Goal: Task Accomplishment & Management: Manage account settings

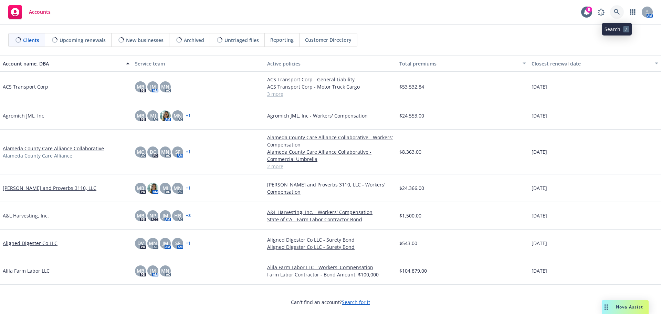
click at [618, 15] on link at bounding box center [617, 12] width 14 height 14
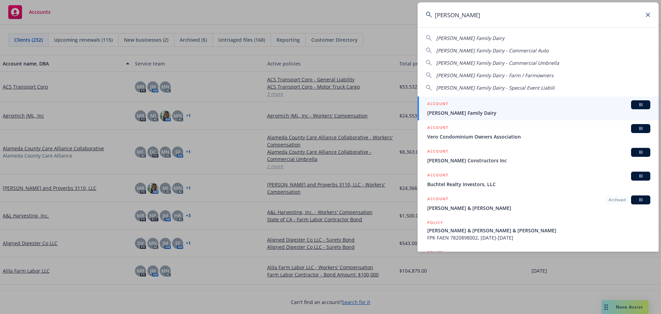
type input "ron verho"
click at [476, 106] on div "ACCOUNT BI" at bounding box center [538, 104] width 223 height 9
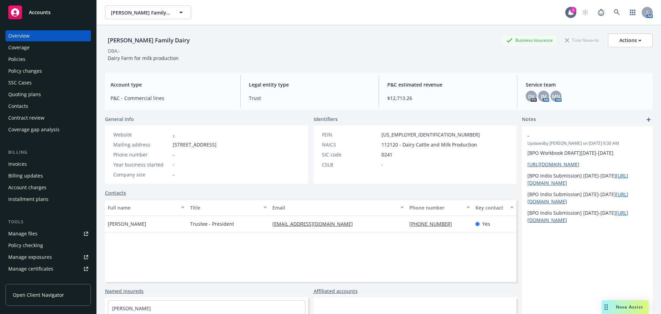
click at [59, 64] on div "Policies" at bounding box center [48, 59] width 80 height 11
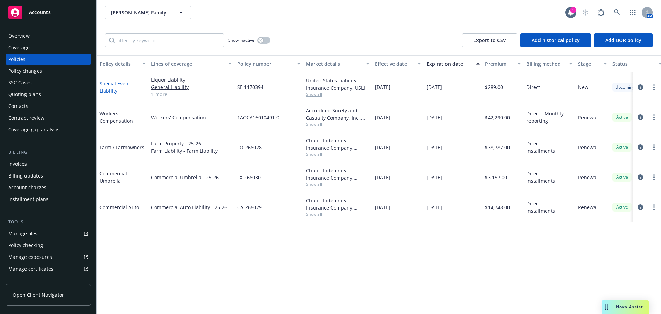
click at [107, 83] on link "Special Event Liability" at bounding box center [114, 87] width 31 height 14
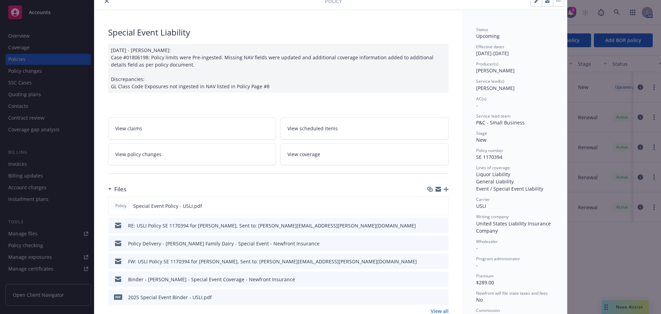
scroll to position [103, 0]
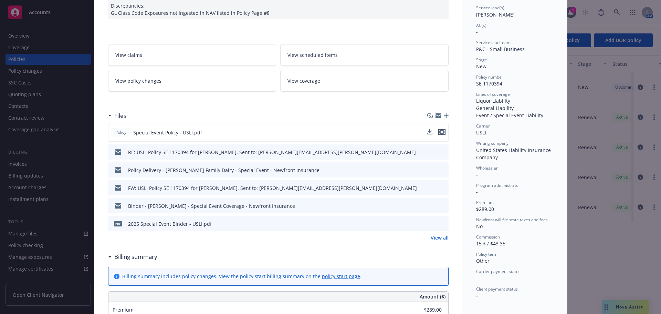
click at [439, 132] on icon "preview file" at bounding box center [442, 131] width 6 height 5
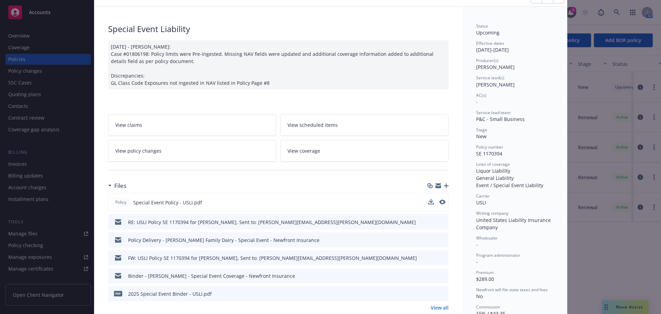
scroll to position [0, 0]
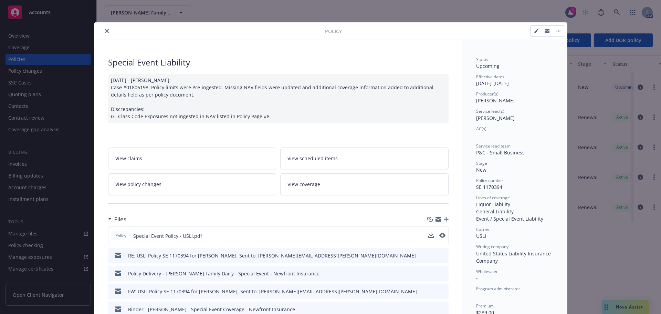
click at [105, 31] on icon "close" at bounding box center [107, 31] width 4 height 4
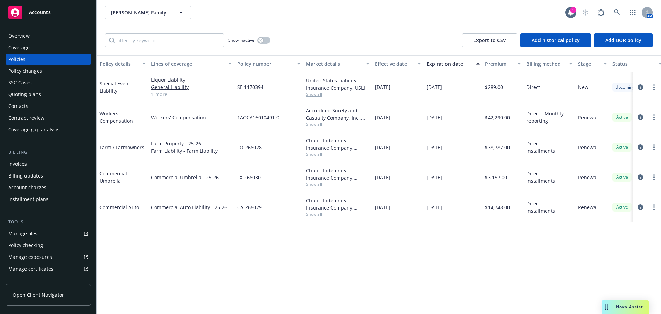
click at [23, 36] on div "Overview" at bounding box center [18, 35] width 21 height 11
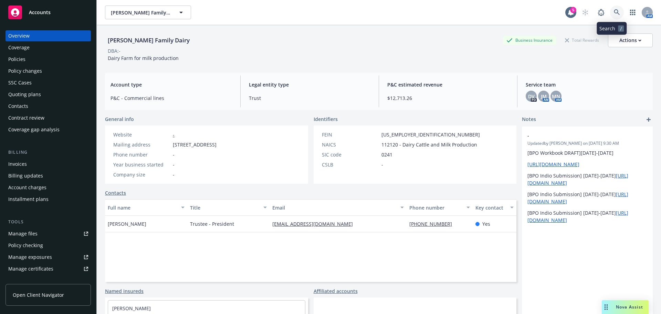
click at [614, 12] on icon at bounding box center [617, 12] width 6 height 6
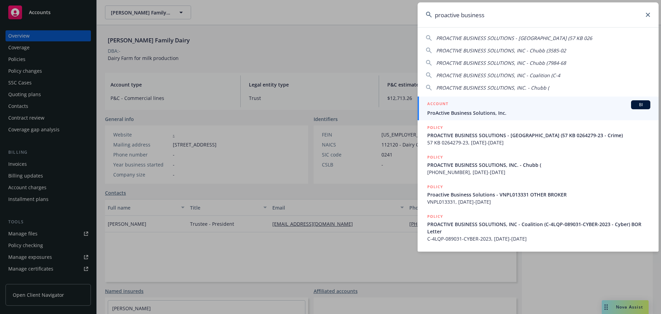
type input "proactive business"
click at [457, 111] on span "ProActive Business Solutions, Inc." at bounding box center [538, 112] width 223 height 7
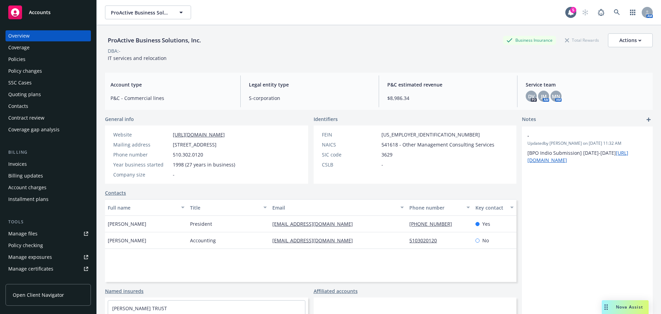
click at [46, 58] on div "Policies" at bounding box center [48, 59] width 80 height 11
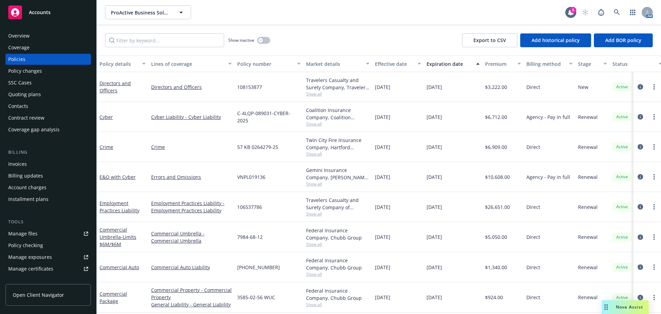
scroll to position [4, 0]
click at [35, 98] on div "Quoting plans" at bounding box center [24, 94] width 33 height 11
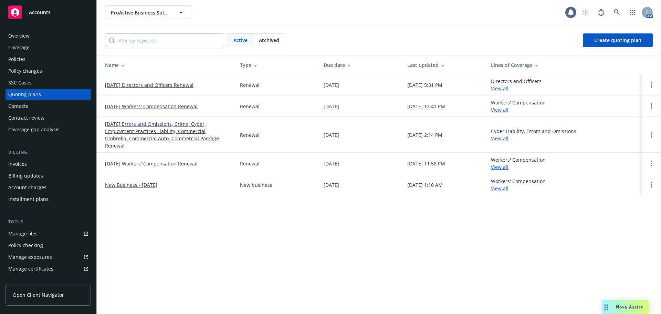
click at [139, 85] on link "10/26/25 Directors and Officers Renewal" at bounding box center [149, 84] width 88 height 7
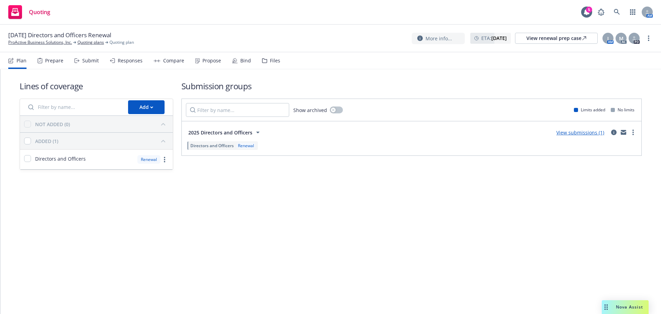
click at [213, 63] on div "Propose" at bounding box center [211, 61] width 19 height 6
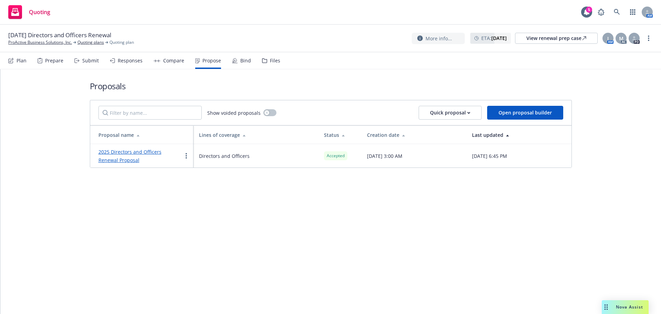
click at [237, 57] on div "Bind" at bounding box center [241, 60] width 19 height 17
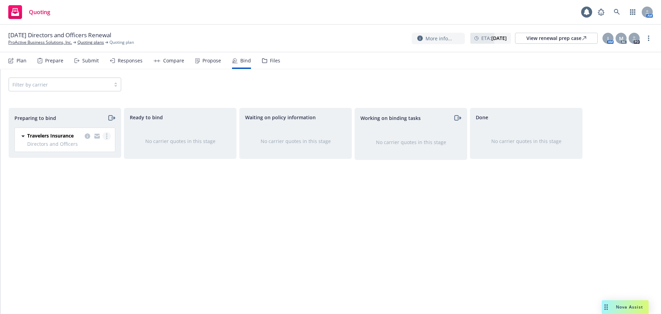
click at [108, 135] on link "more" at bounding box center [107, 136] width 8 height 8
click at [80, 167] on link "Log bind order" at bounding box center [76, 164] width 67 height 14
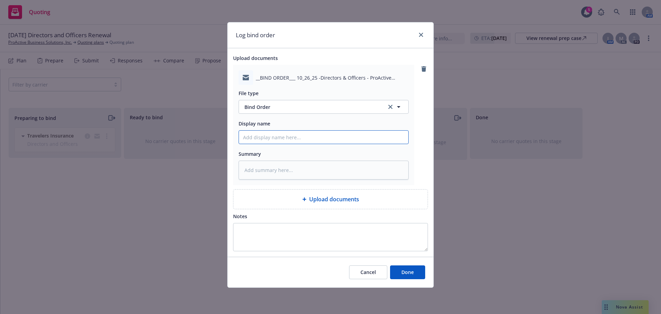
click at [282, 134] on input "Display name" at bounding box center [323, 136] width 169 height 13
type textarea "x"
type input "B"
type textarea "x"
type input "Bi"
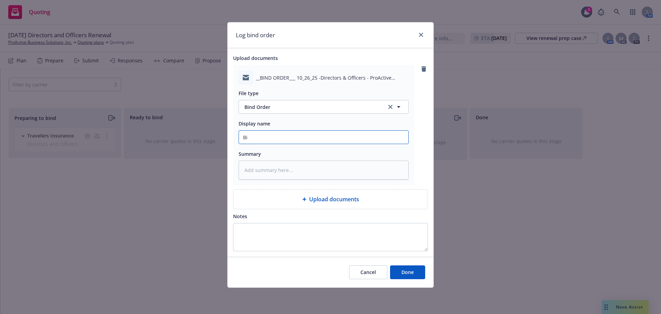
type textarea "x"
type input "Bin"
type textarea "x"
type input "Bind"
type textarea "x"
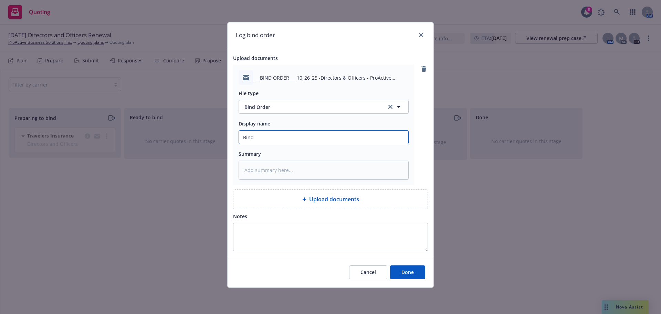
type input "Bind"
type textarea "x"
type input "Bind O"
type textarea "x"
type input "Bind Or"
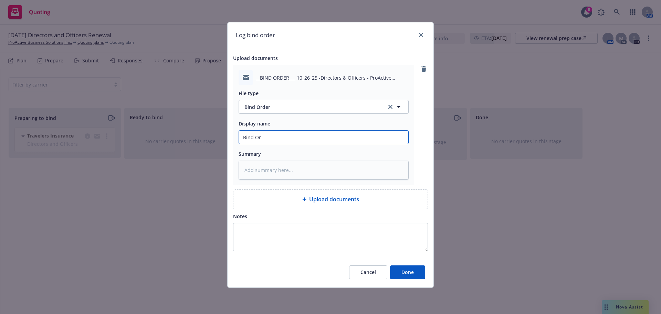
type textarea "x"
type input "Bind Ord"
type textarea "x"
type input "Bind Orde"
type textarea "x"
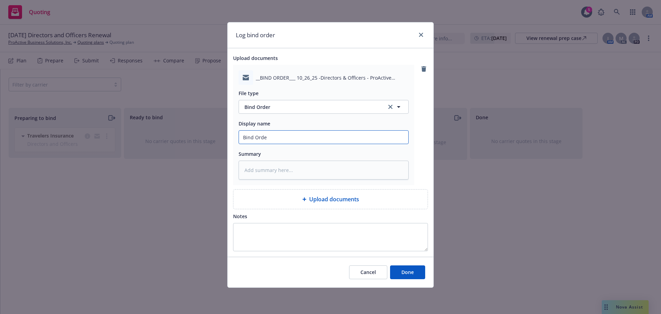
type input "Bind Order"
type textarea "x"
type input "Bind Order"
type textarea "x"
type input "Bind Order t"
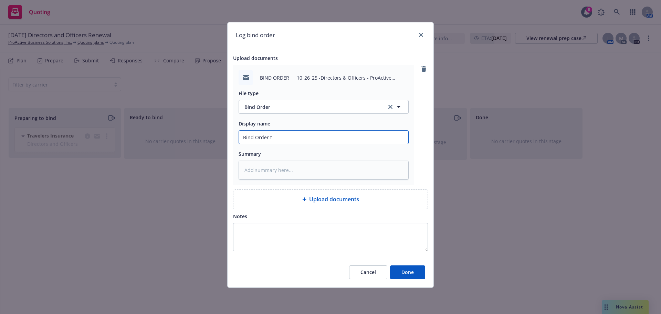
type textarea "x"
type input "Bind Order to"
type textarea "x"
type input "Bind Order to"
type textarea "x"
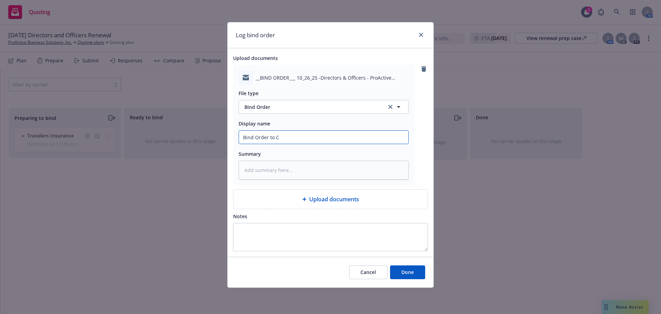
type input "Bind Order to Ca"
type textarea "x"
type input "Bind Order to Car"
type textarea "x"
type input "Bind Order to Carr"
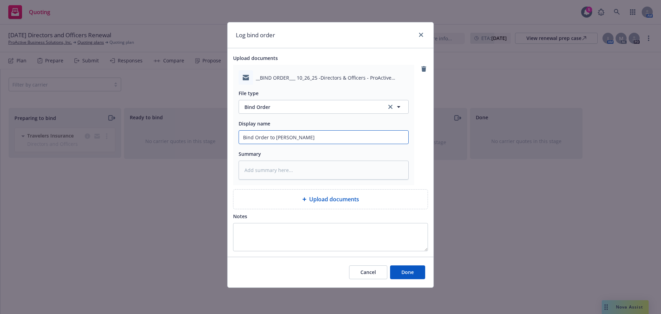
type textarea "x"
type input "Bind Order to Carri"
type textarea "x"
type input "Bind Order to Carrie"
type textarea "x"
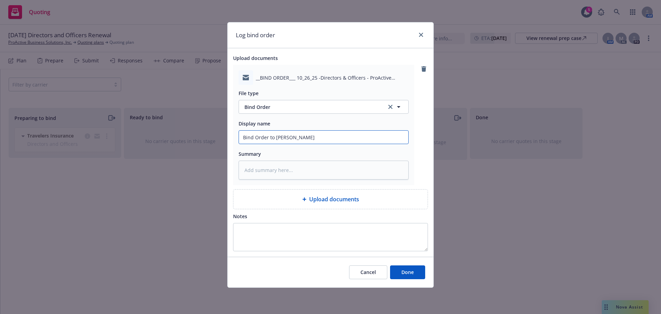
type input "Bind Order to Carrier"
type textarea "x"
type input "Bind Order to Carrier"
type textarea "x"
type input "Bind Order to Carrier -"
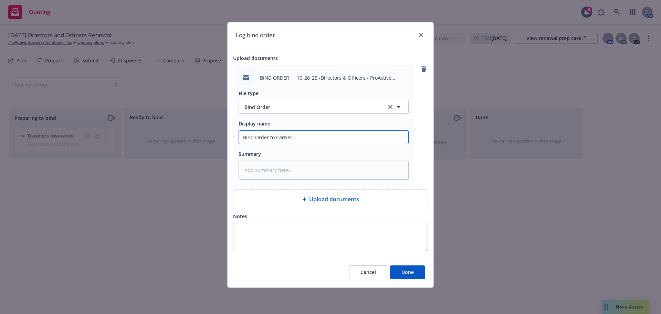
type textarea "x"
type input "Bind Order to Carrier -0"
type textarea "x"
type input "Bind Order to Carrier -"
type textarea "x"
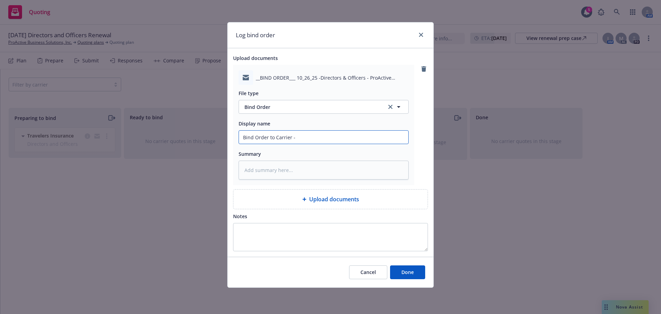
type input "Bind Order to Carrier -"
type textarea "x"
type input "Bind Order to Carrier - T"
type textarea "x"
type input "Bind Order to Carrier - TR"
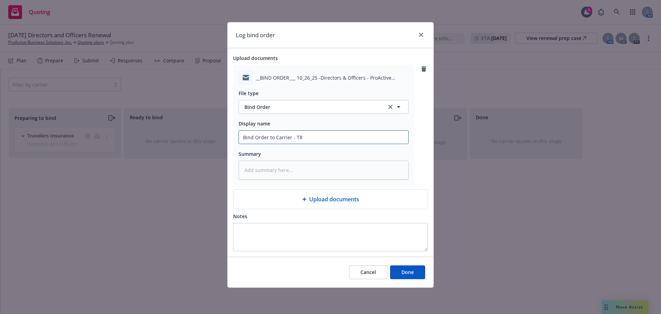
type textarea "x"
type input "Bind Order to Carrier - TRr"
type textarea "x"
type input "Bind Order to Carrier - TRra"
type textarea "x"
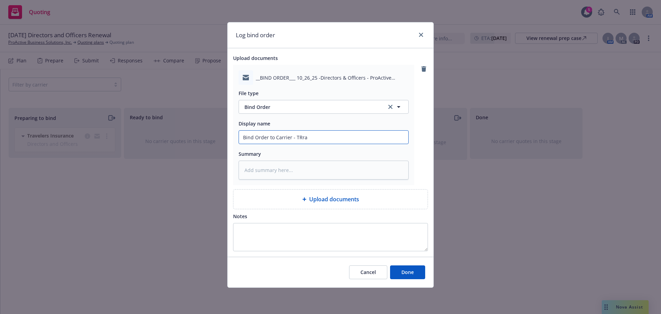
type input "Bind Order to Carrier - TRr"
type textarea "x"
type input "Bind Order to Carrier - TR"
type textarea "x"
type input "Bind Order to Carrier - T"
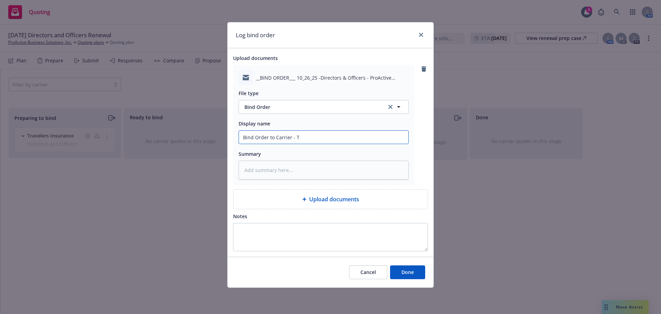
type textarea "x"
type input "Bind Order to Carrier - Tr"
type textarea "x"
type input "Bind Order to Carrier - Tra"
type textarea "x"
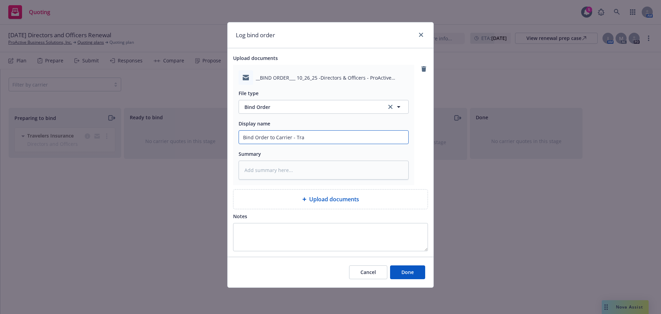
type input "Bind Order to Carrier - Trav"
type textarea "x"
type input "Bind Order to Carrier - Trave"
type textarea "x"
type input "Bind Order to Carrier - Travel"
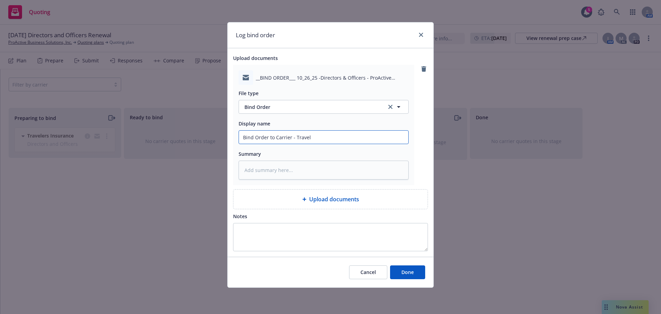
type textarea "x"
type input "Bind Order to Carrier - Travele"
type textarea "x"
type input "Bind Order to Carrier - Traveler"
type textarea "x"
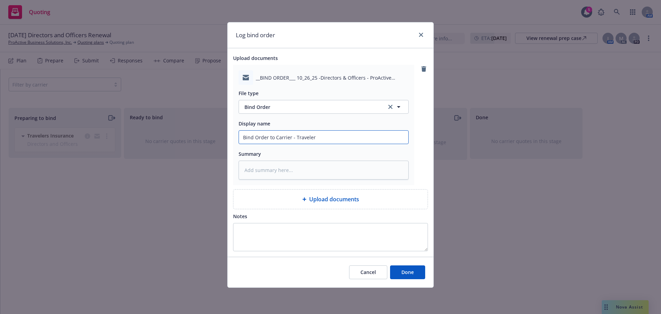
type input "Bind Order to Carrier - Travelers"
type textarea "x"
type input "Bind Order to Carrier - Travelerss"
type textarea "x"
type input "Bind Order to Carrier - Travelers"
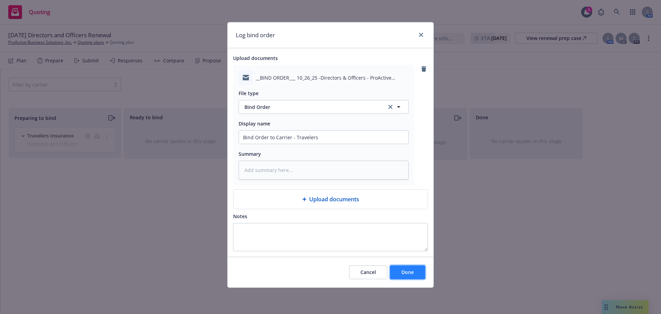
click at [404, 277] on button "Done" at bounding box center [407, 272] width 35 height 14
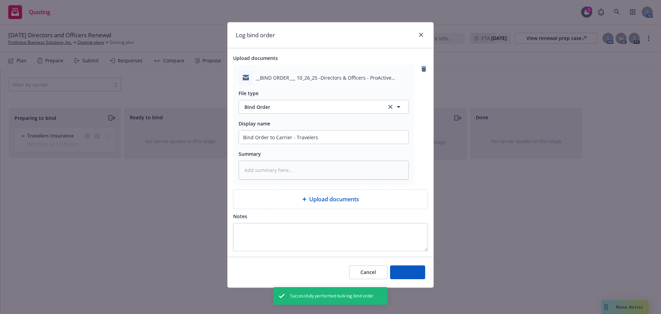
type textarea "x"
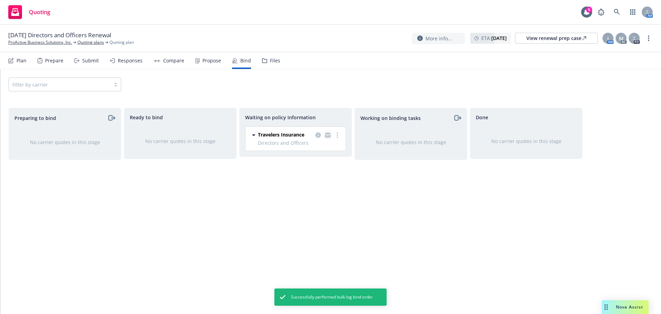
drag, startPoint x: 341, startPoint y: 135, endPoint x: 328, endPoint y: 135, distance: 12.4
click at [339, 135] on link "more" at bounding box center [337, 135] width 8 height 8
click at [308, 147] on span "Create policies" at bounding box center [304, 149] width 51 height 7
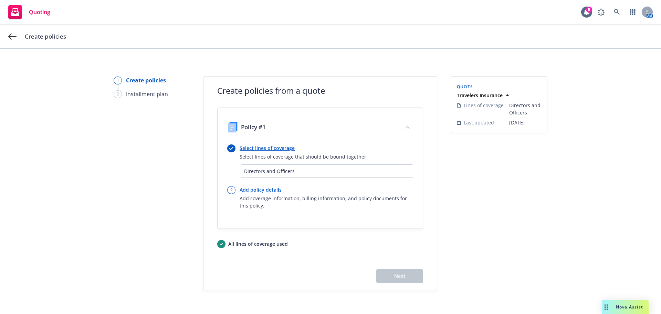
click at [257, 191] on link "Add policy details" at bounding box center [327, 189] width 174 height 7
select select "12"
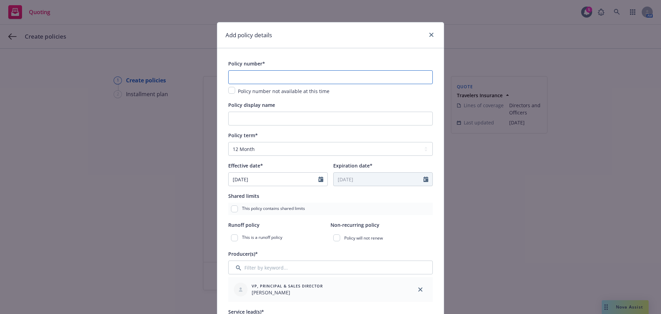
click at [247, 79] on input "text" at bounding box center [330, 77] width 205 height 14
paste input "108153877"
type input "108153877"
click at [267, 64] on div "Policy number*" at bounding box center [330, 63] width 205 height 8
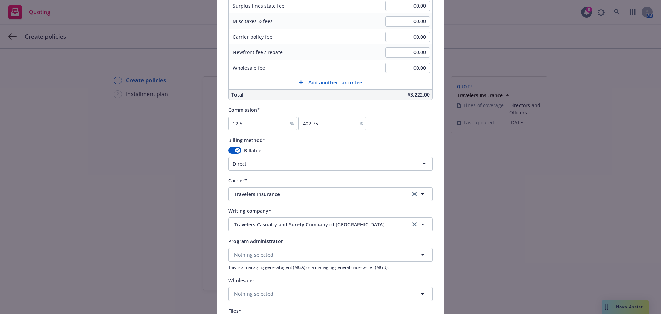
scroll to position [620, 0]
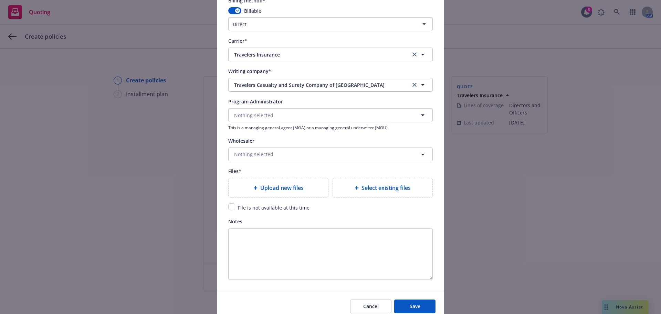
click at [271, 188] on span "Upload new files" at bounding box center [281, 188] width 43 height 8
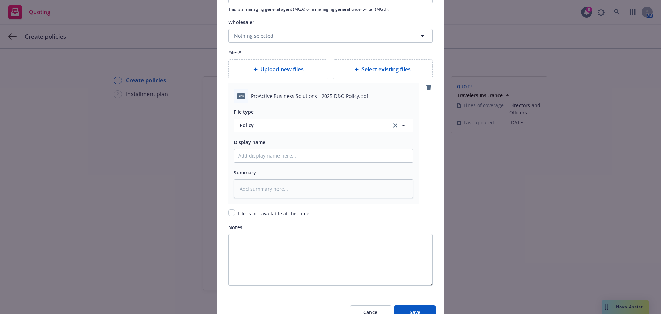
scroll to position [774, 0]
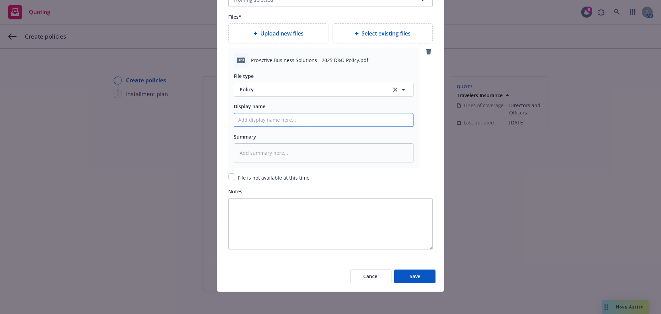
click at [248, 125] on input "Policy display name" at bounding box center [323, 119] width 179 height 13
type textarea "x"
type input "2"
type textarea "x"
type input "20"
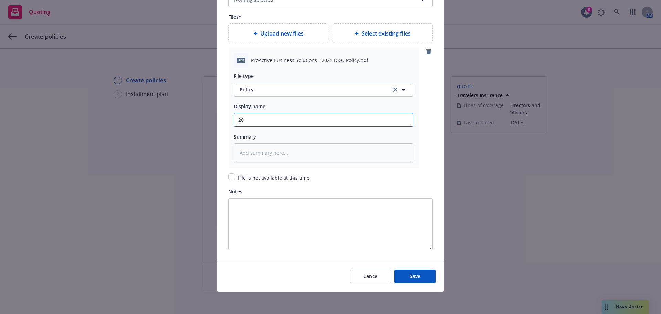
type textarea "x"
type input "202"
type textarea "x"
type input "2025"
type textarea "x"
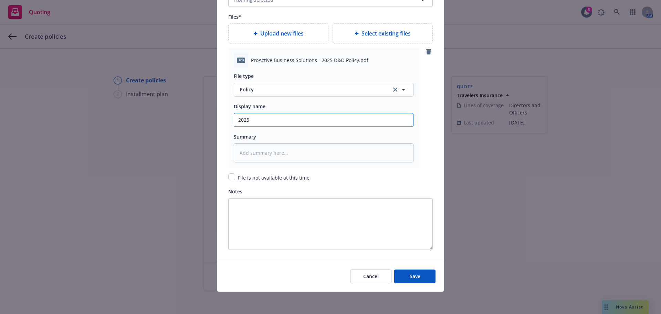
type input "2025"
type textarea "x"
type input "2025 D"
type textarea "x"
type input "2025 Di"
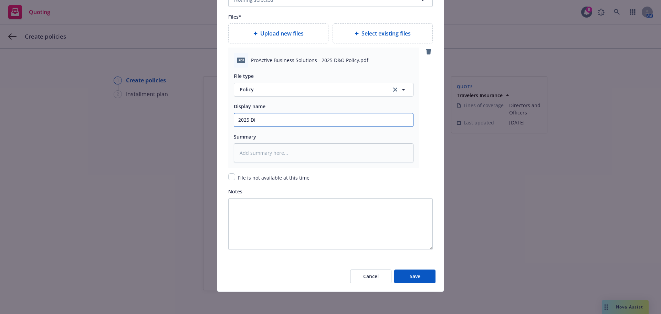
type textarea "x"
type input "2025 Dir"
type textarea "x"
type input "2025 Dire"
type textarea "x"
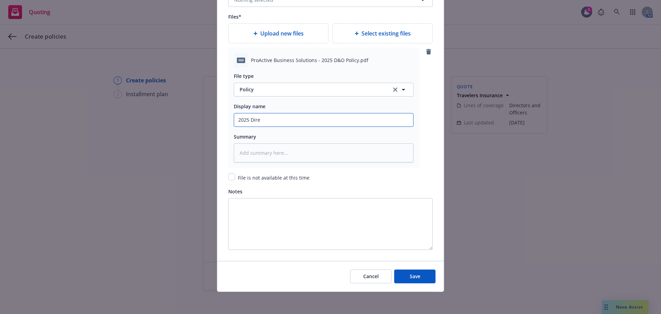
type input "2025 Direc"
type textarea "x"
type input "2025 Direct"
type textarea "x"
type input "2025 Directo"
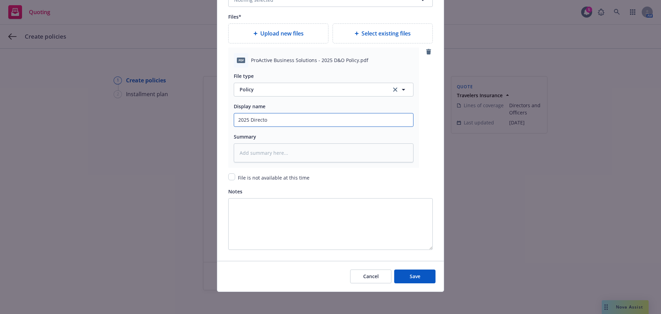
type textarea "x"
type input "2025 Director"
type textarea "x"
type input "2025 Director"
type textarea "x"
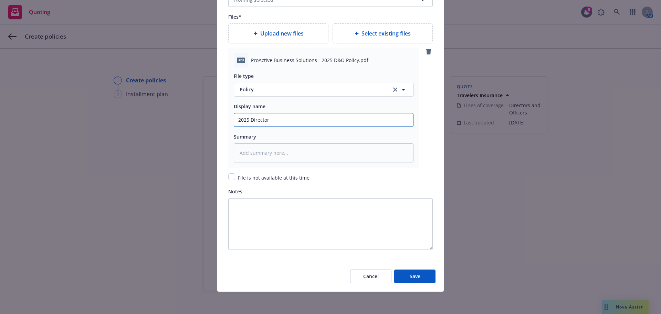
type input "2025 Directors"
type textarea "x"
type input "2025 Directors"
type textarea "x"
type input "2025 Directors &"
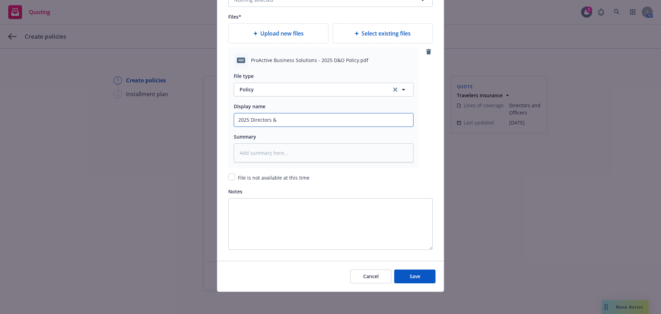
type textarea "x"
type input "2025 Directors &"
type textarea "x"
type input "2025 Directors & O"
type textarea "x"
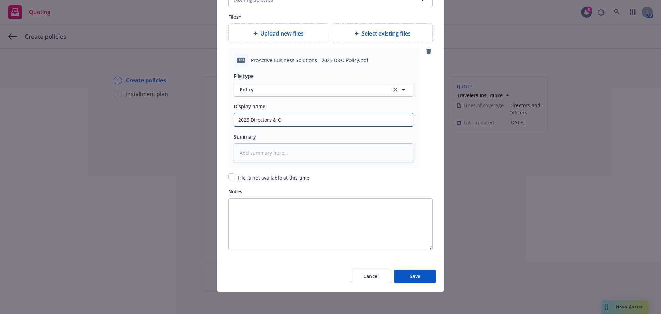
type input "2025 Directors & Of"
type textarea "x"
type input "2025 Directors & Off"
type textarea "x"
type input "2025 Directors & Offi"
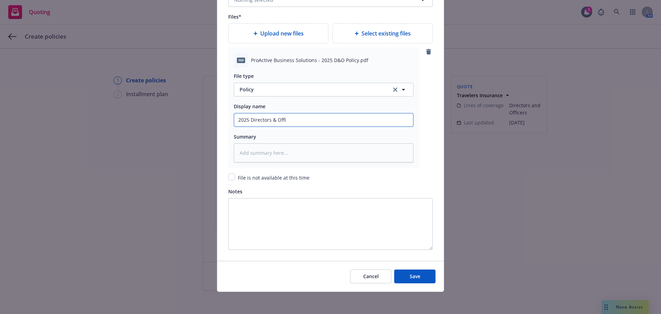
type textarea "x"
type input "2025 Directors & Offic"
type textarea "x"
type input "2025 Directors & Office"
type textarea "x"
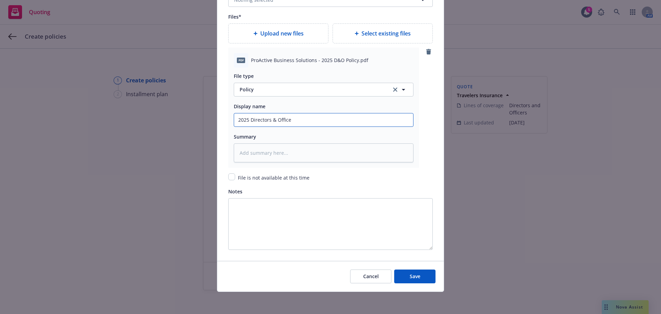
type input "2025 Directors & Officer"
type textarea "x"
type input "2025 Directors & Officers"
type textarea "x"
type input "2025 Directors & Officers"
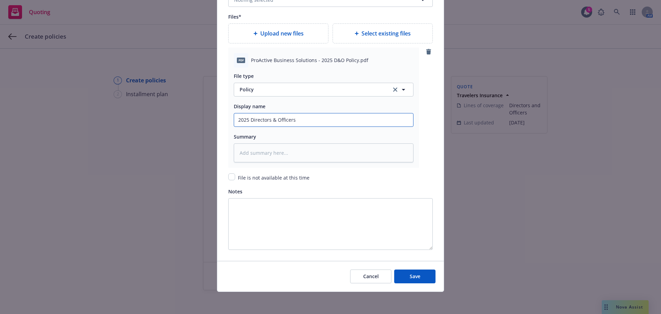
type textarea "x"
type input "2025 Directors & Officers P"
type textarea "x"
type input "2025 Directors & Officers Po"
type textarea "x"
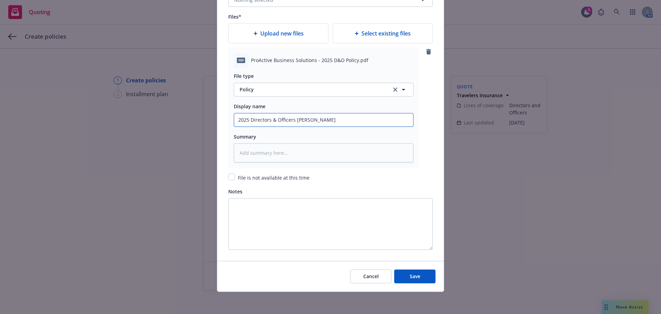
type input "2025 Directors & Officers Pol"
type textarea "x"
type input "2025 Directors & Officers Poli"
type textarea "x"
type input "2025 Directors & Officers Polic"
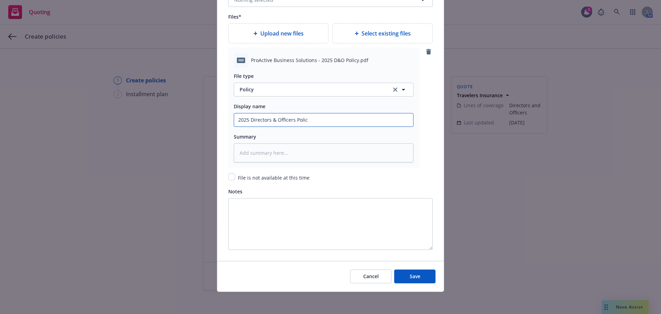
type textarea "x"
type input "2025 Directors & Officers Policy"
type textarea "x"
type input "2025 Directors & Officers Policy -"
type textarea "x"
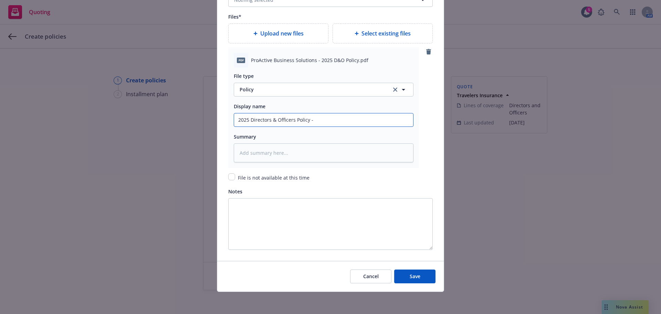
type input "2025 Directors & Officers Policy -"
type textarea "x"
type input "2025 Directors & Officers Policy - T"
type textarea "x"
type input "2025 Directors & Officers Policy - Tr"
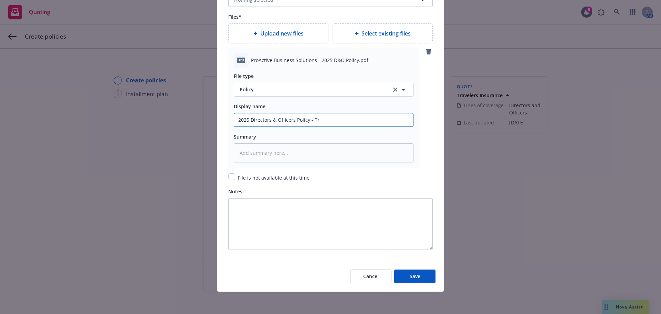
type textarea "x"
type input "2025 Directors & Officers Policy - Tra"
type textarea "x"
type input "2025 Directors & Officers Policy - Trav"
type textarea "x"
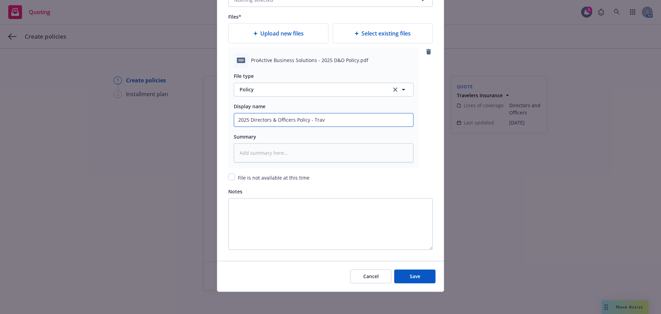
type input "2025 Directors & Officers Policy - Trave"
type textarea "x"
type input "2025 Directors & Officers Policy - Travel"
type textarea "x"
type input "2025 Directors & Officers Policy - Travele"
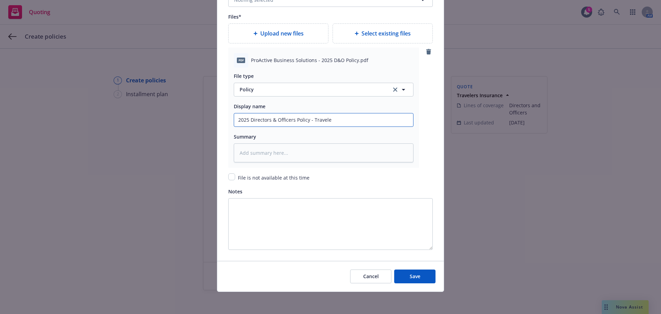
type textarea "x"
type input "2025 Directors & Officers Policy - Traveler"
type textarea "x"
type input "2025 Directors & Officers Policy - Travelers"
type textarea "x"
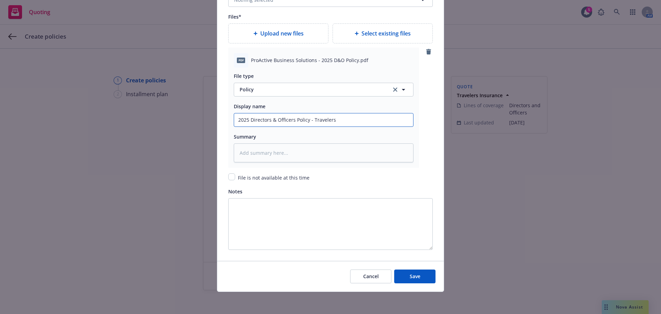
scroll to position [740, 0]
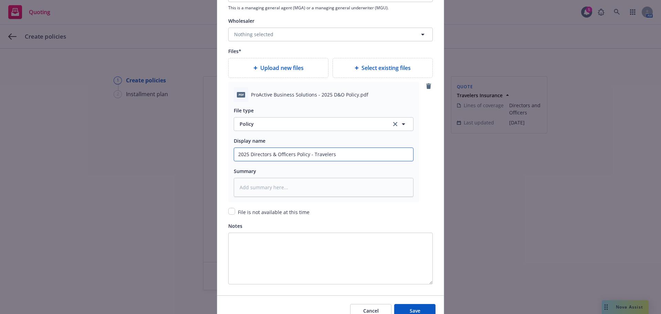
type input "2025 Directors & Officers Policy - Travelers"
type textarea "x"
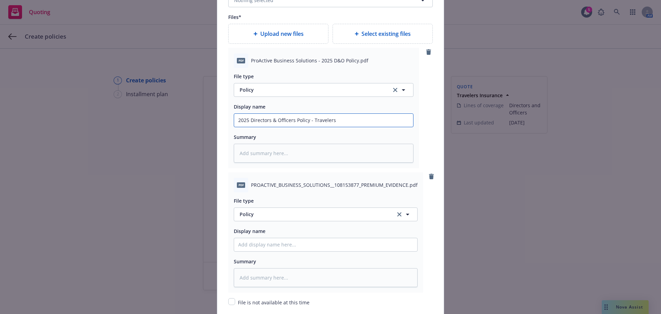
scroll to position [843, 0]
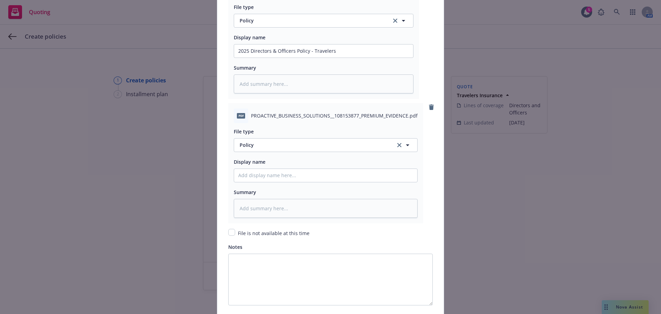
drag, startPoint x: 265, startPoint y: 156, endPoint x: 263, endPoint y: 149, distance: 7.1
click at [265, 156] on div "File type Policy Policy Display name Summary" at bounding box center [326, 170] width 184 height 95
click at [262, 147] on span "Policy" at bounding box center [313, 144] width 147 height 7
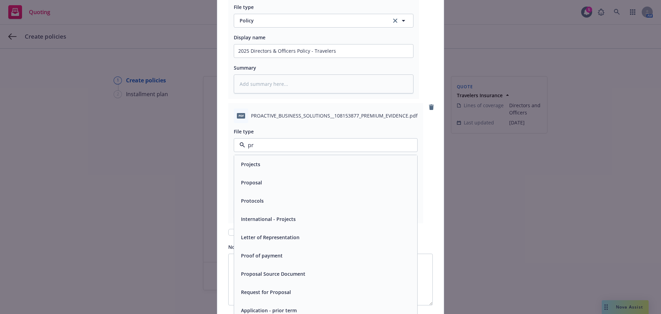
type input "p"
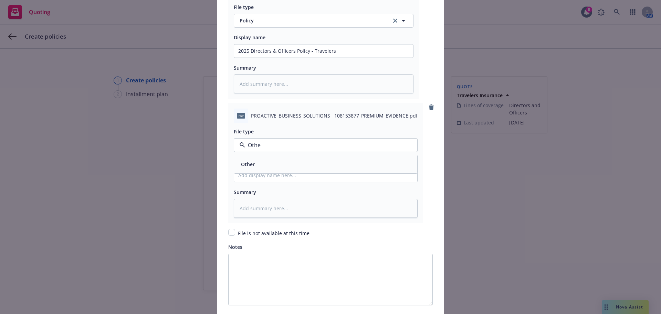
type input "Other"
click at [261, 164] on div "Other" at bounding box center [325, 164] width 175 height 10
click at [266, 173] on input "Policy display name" at bounding box center [325, 175] width 183 height 13
type textarea "x"
type input "P"
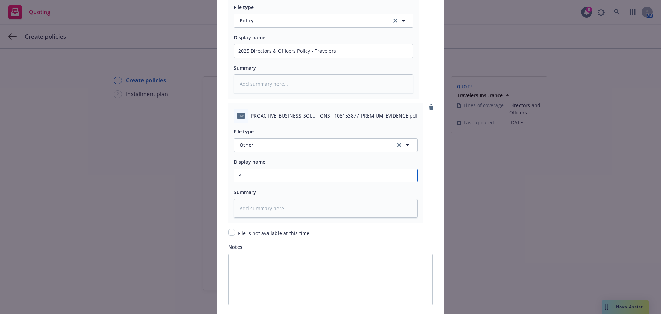
type textarea "x"
type input "Pr"
type textarea "x"
type input "Pre"
type textarea "x"
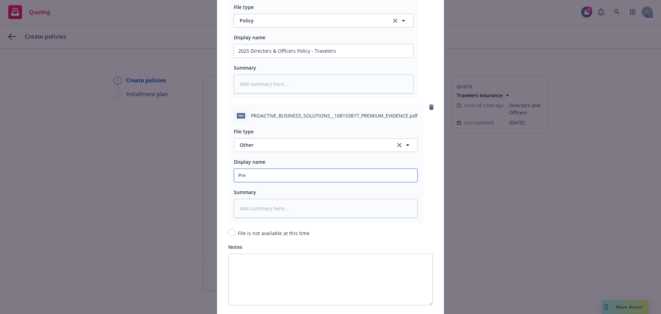
type input "Prem"
type textarea "x"
type input "Premi"
type textarea "x"
type input "Premiu"
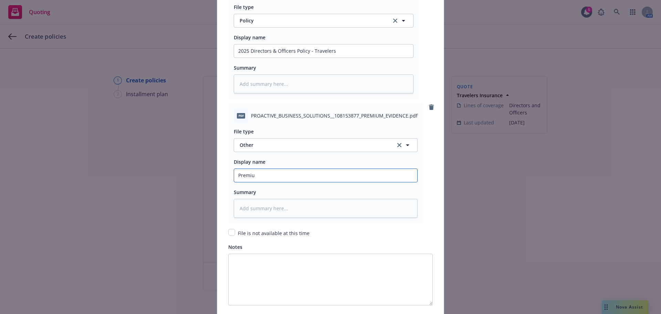
type textarea "x"
type input "Premium"
type textarea "x"
type input "Premium Evidence"
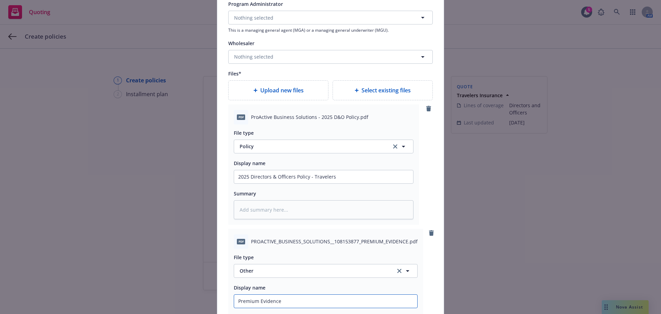
scroll to position [692, 0]
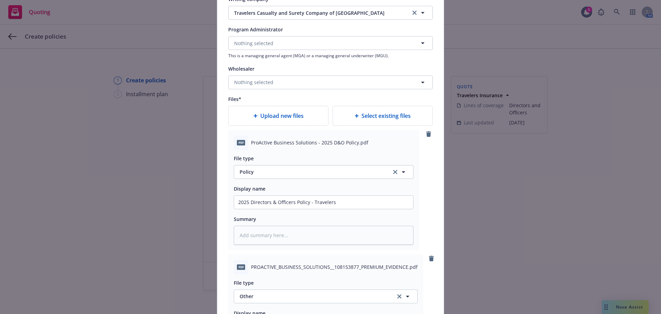
type textarea "x"
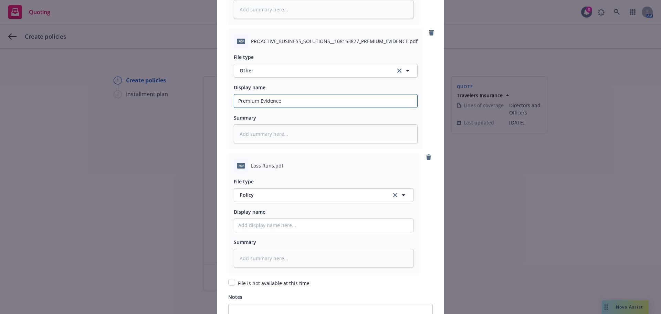
scroll to position [967, 0]
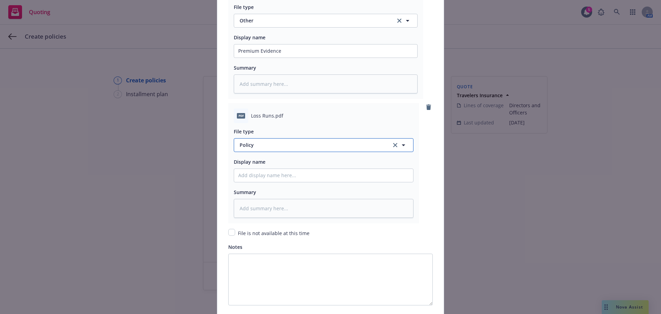
click at [263, 146] on span "Policy" at bounding box center [312, 144] width 144 height 7
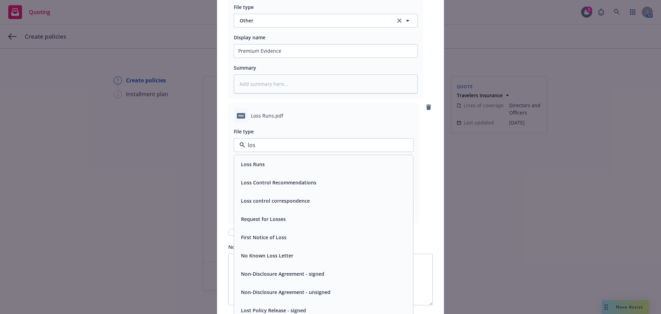
type input "loss"
click at [257, 162] on span "Loss Runs" at bounding box center [253, 163] width 24 height 7
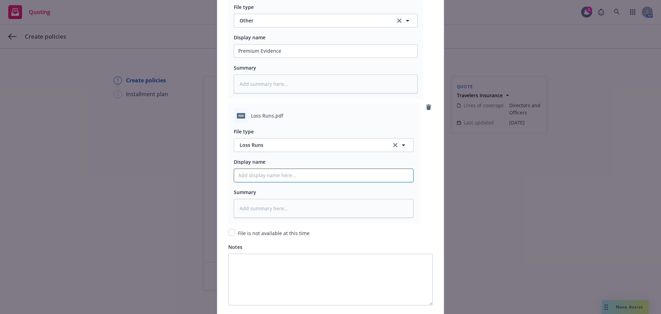
click at [248, 170] on input "Policy display name" at bounding box center [323, 175] width 179 height 13
type textarea "x"
type input "20"
click at [314, 171] on input "2024-2025 Loss Runs Report" at bounding box center [323, 175] width 179 height 13
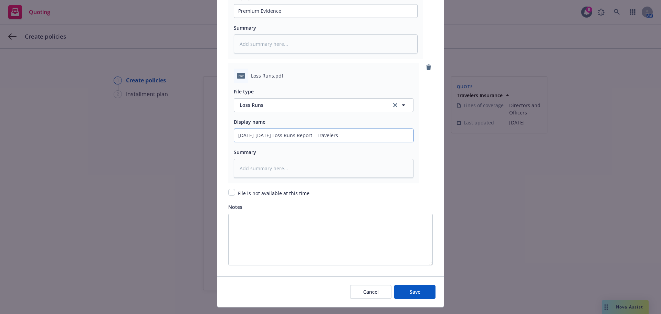
scroll to position [1023, 0]
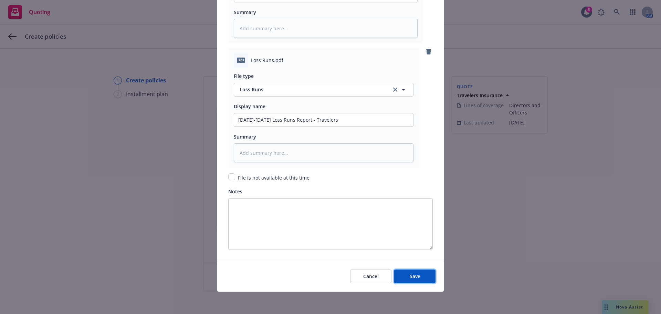
click at [415, 274] on span "Save" at bounding box center [415, 276] width 11 height 7
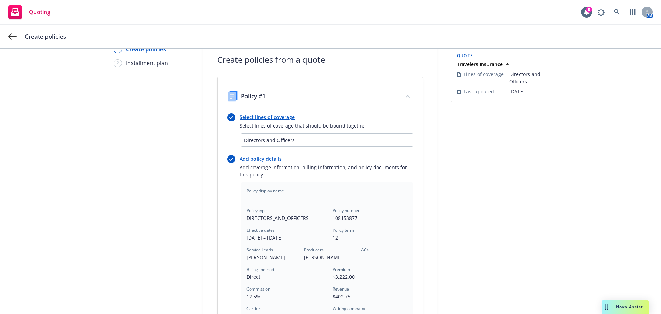
scroll to position [172, 0]
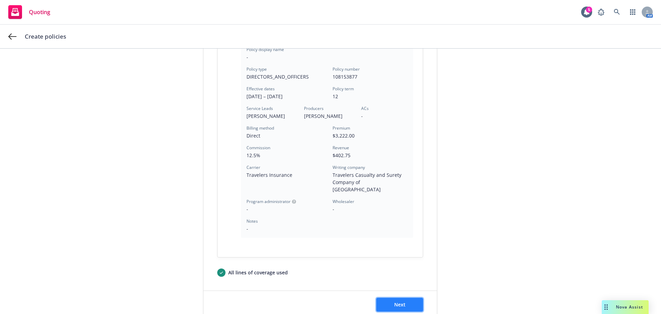
click at [404, 297] on button "Next" at bounding box center [399, 304] width 47 height 14
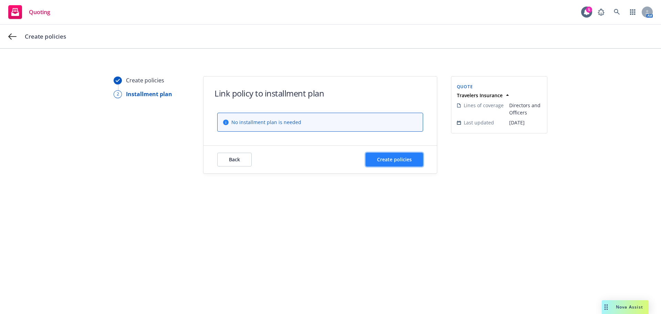
click at [383, 159] on span "Create policies" at bounding box center [394, 159] width 35 height 7
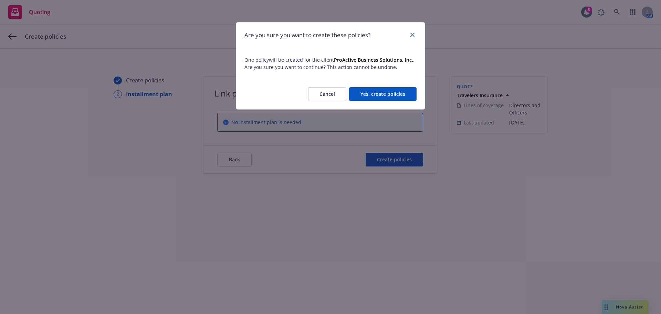
click at [373, 101] on button "Yes, create policies" at bounding box center [382, 94] width 67 height 14
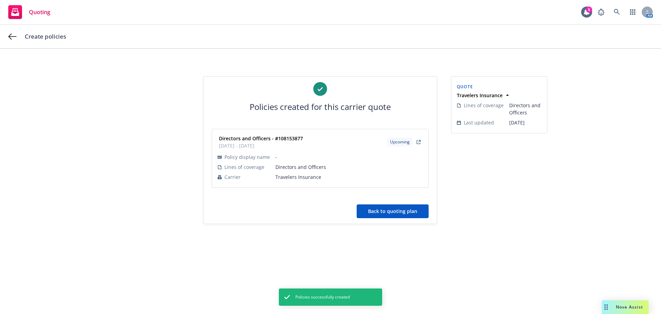
click at [389, 211] on button "Back to quoting plan" at bounding box center [393, 211] width 72 height 14
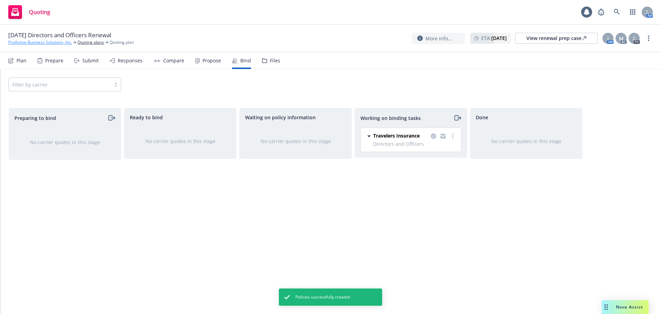
click at [33, 44] on link "ProActive Business Solutions, Inc." at bounding box center [40, 42] width 64 height 6
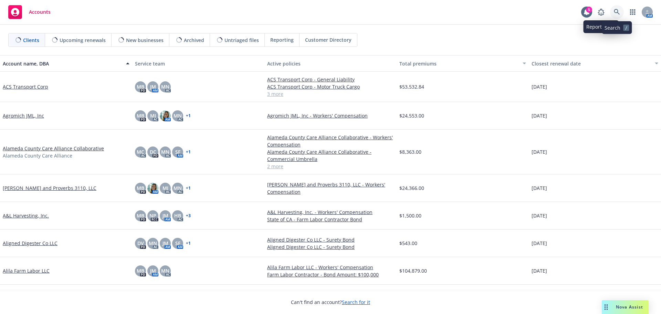
click at [619, 12] on icon at bounding box center [617, 12] width 6 height 6
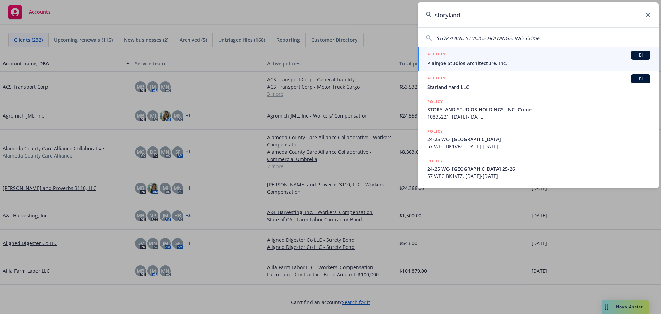
type input "storyland"
click at [476, 55] on div "ACCOUNT BI" at bounding box center [538, 55] width 223 height 9
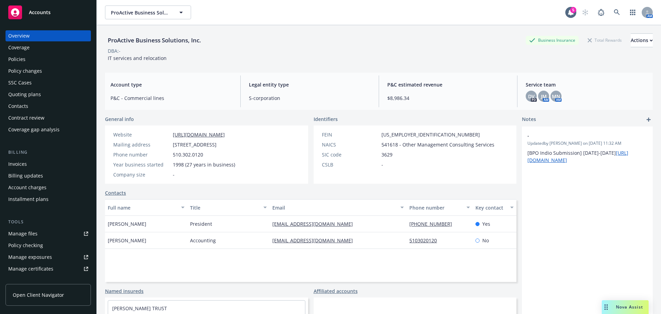
click at [50, 113] on div "Contract review" at bounding box center [48, 117] width 80 height 11
click at [51, 107] on div "Contacts" at bounding box center [48, 106] width 80 height 11
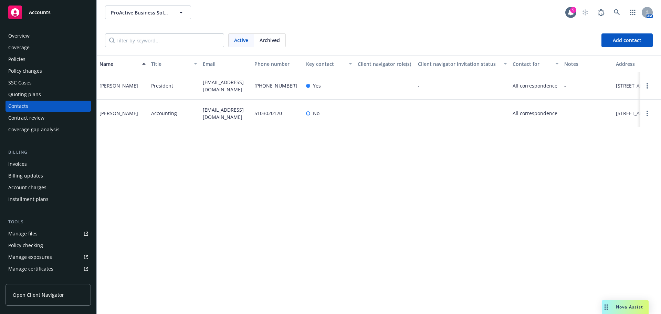
drag, startPoint x: 238, startPoint y: 90, endPoint x: 198, endPoint y: 82, distance: 41.0
click at [198, 82] on div "Sharon Meranda President smeranda@proactivebusiness.com 510-754-2067 Yes - All …" at bounding box center [379, 86] width 564 height 28
copy div "smeranda@proactivebusiness.com"
click at [40, 66] on div "Policy changes" at bounding box center [25, 70] width 34 height 11
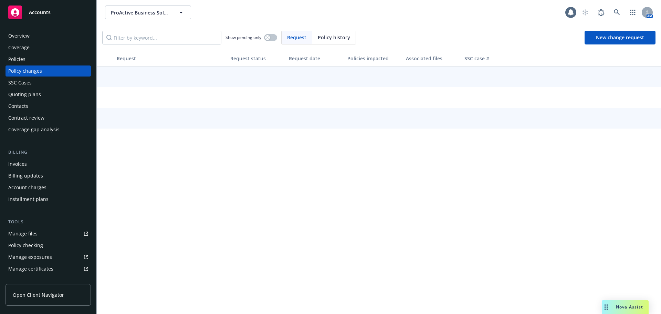
click at [40, 61] on div "Policies" at bounding box center [48, 59] width 80 height 11
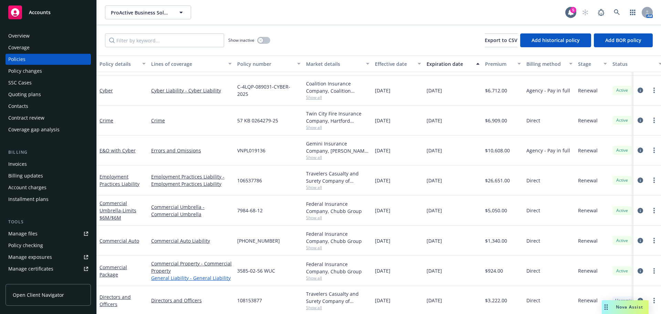
scroll to position [33, 0]
click at [650, 298] on link "more" at bounding box center [654, 299] width 8 height 8
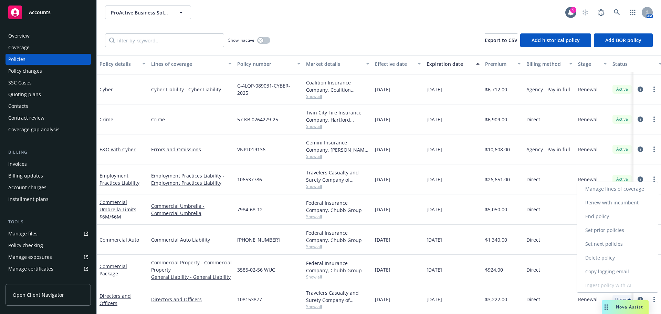
click at [608, 269] on link "Copy logging email" at bounding box center [617, 271] width 81 height 14
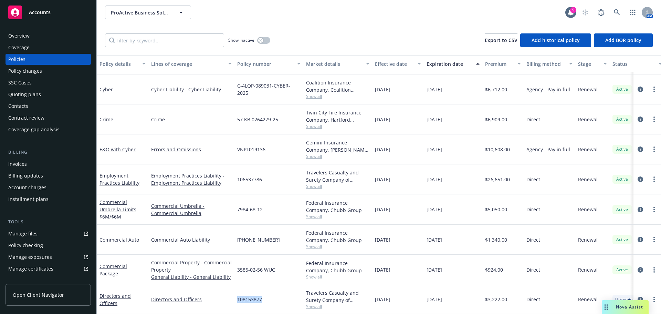
drag, startPoint x: 261, startPoint y: 293, endPoint x: 235, endPoint y: 293, distance: 25.8
click at [235, 293] on div "108153877" at bounding box center [268, 299] width 69 height 29
copy span "108153877"
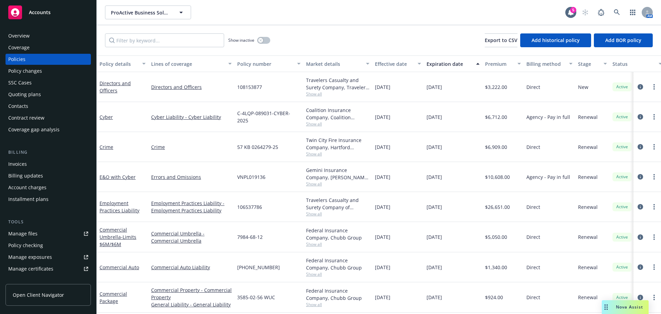
click at [36, 297] on span "Open Client Navigator" at bounding box center [38, 294] width 51 height 7
click at [31, 271] on div "Manage certificates" at bounding box center [30, 268] width 45 height 11
click at [614, 10] on icon at bounding box center [617, 12] width 6 height 6
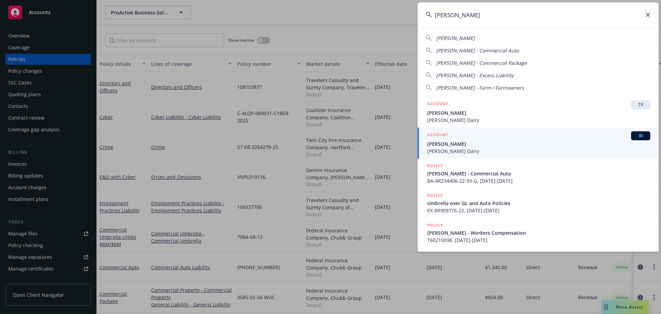
type input "tony sousa"
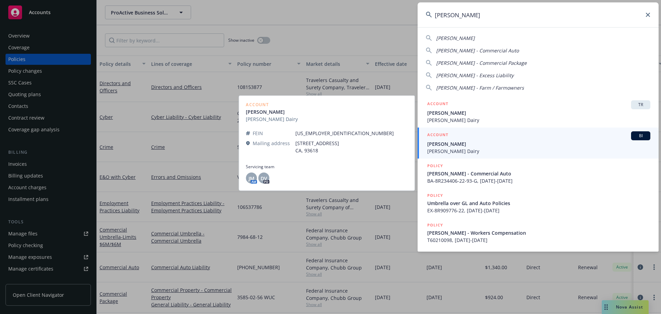
click at [464, 145] on span "Tony Sousa" at bounding box center [538, 143] width 223 height 7
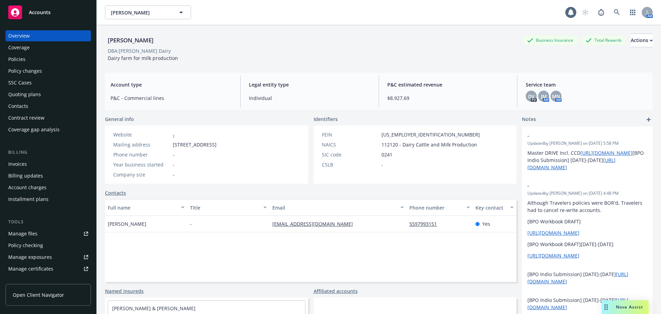
click at [40, 61] on div "Policies" at bounding box center [48, 59] width 80 height 11
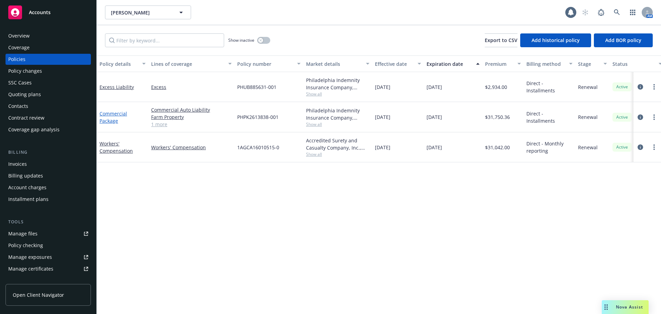
click at [105, 119] on link "Commercial Package" at bounding box center [113, 117] width 28 height 14
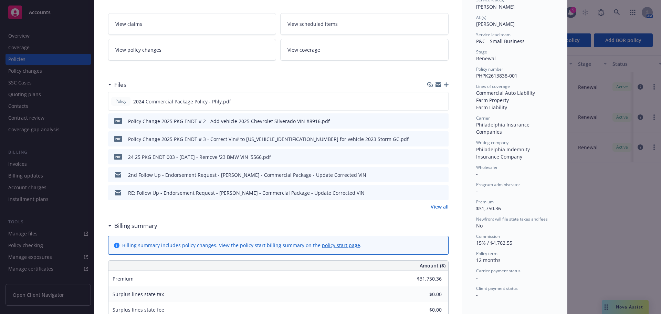
scroll to position [172, 0]
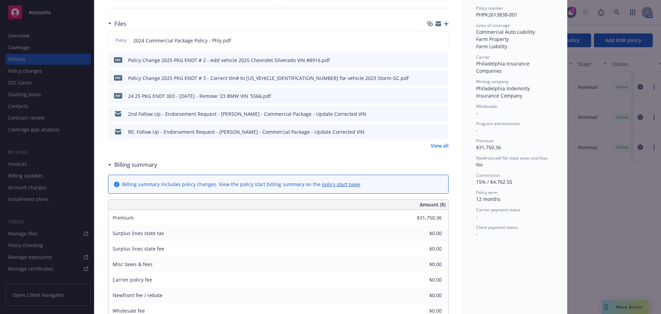
click at [440, 60] on icon "preview file" at bounding box center [442, 59] width 6 height 5
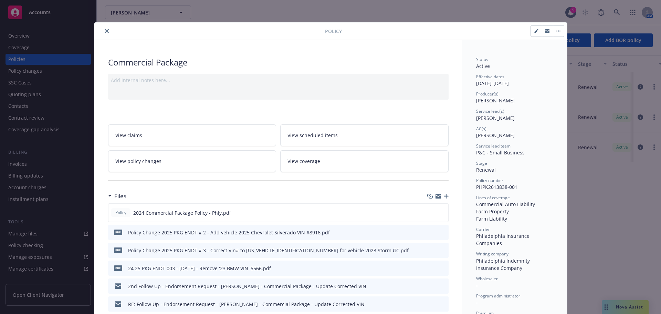
click at [104, 34] on button "close" at bounding box center [107, 31] width 8 height 8
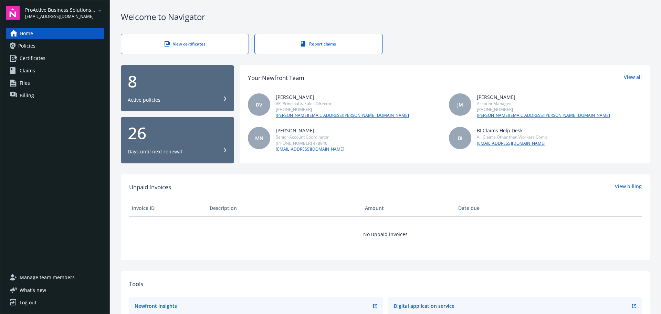
click at [36, 93] on link "Billing" at bounding box center [55, 95] width 98 height 11
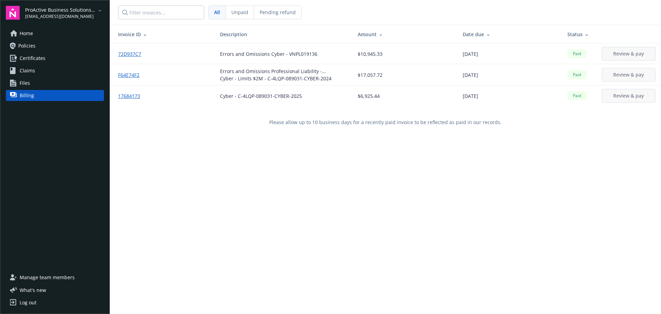
click at [50, 30] on link "Home" at bounding box center [55, 33] width 98 height 11
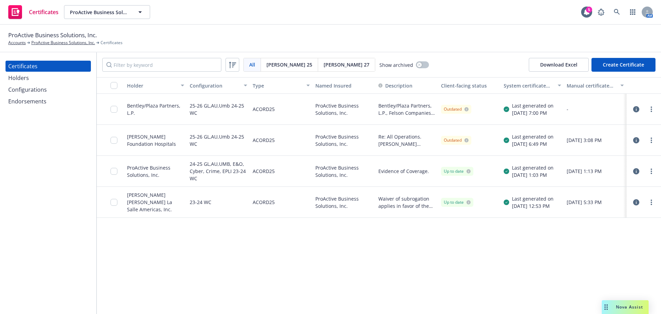
click at [43, 87] on div "Configurations" at bounding box center [27, 89] width 39 height 11
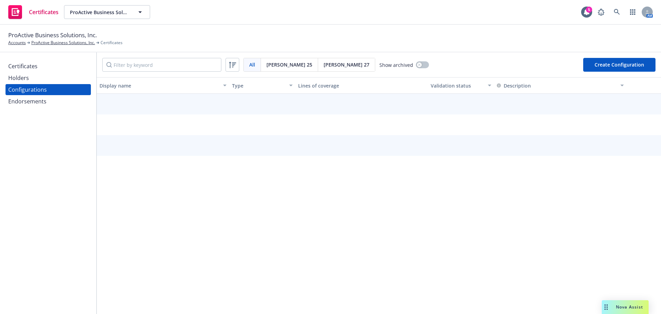
click at [43, 78] on div "Holders" at bounding box center [48, 77] width 80 height 11
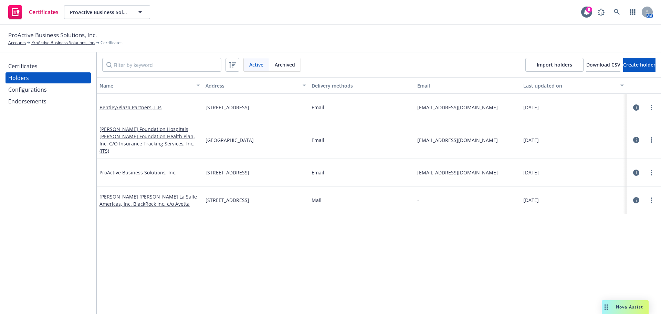
click at [48, 67] on div "Certificates" at bounding box center [48, 66] width 80 height 11
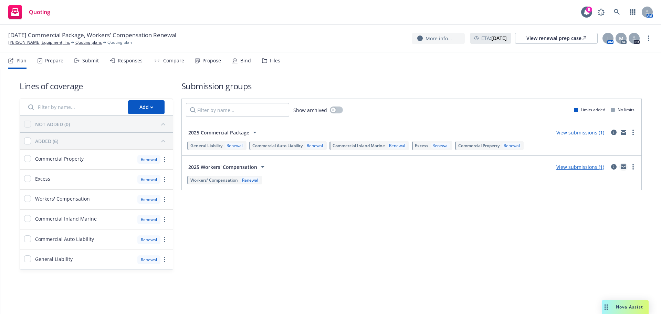
click at [623, 169] on icon "mail" at bounding box center [624, 167] width 6 height 3
click at [620, 13] on icon at bounding box center [617, 12] width 6 height 6
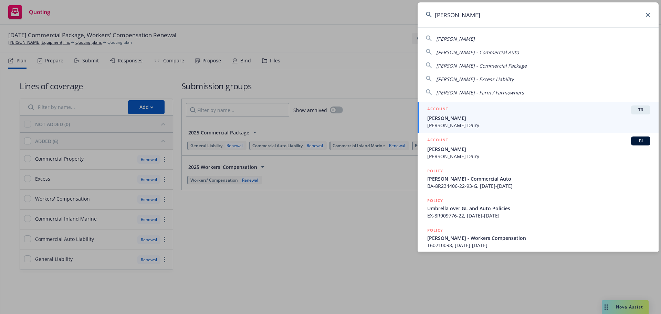
type input "tony sousa"
click at [445, 112] on h5 "ACCOUNT" at bounding box center [437, 109] width 21 height 8
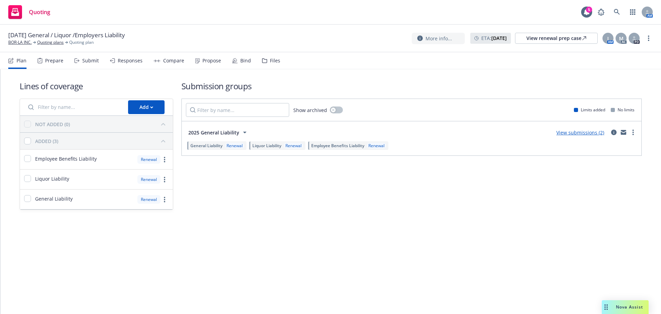
click at [248, 59] on div "Bind" at bounding box center [245, 61] width 11 height 6
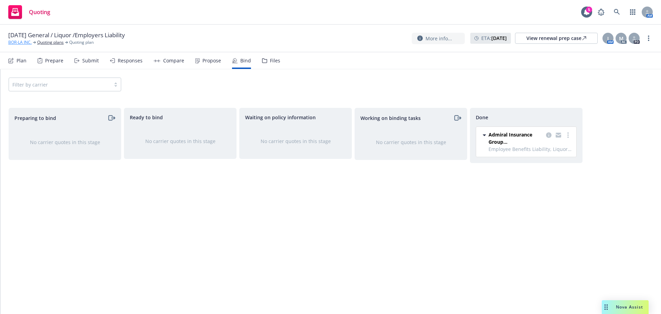
click at [17, 41] on link "BOR-LA INC." at bounding box center [19, 42] width 23 height 6
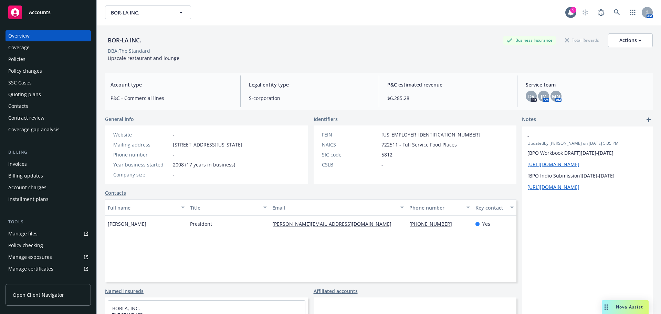
click at [38, 63] on div "Policies" at bounding box center [48, 59] width 80 height 11
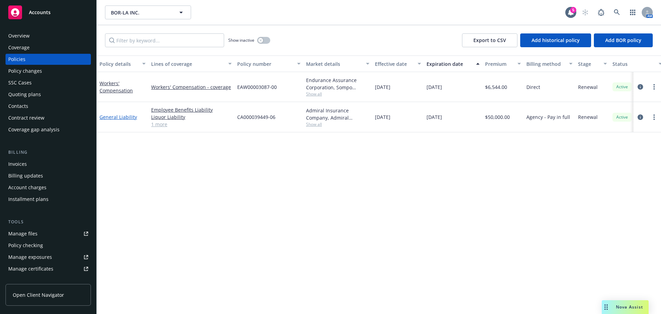
click at [122, 118] on link "General Liability" at bounding box center [118, 117] width 38 height 7
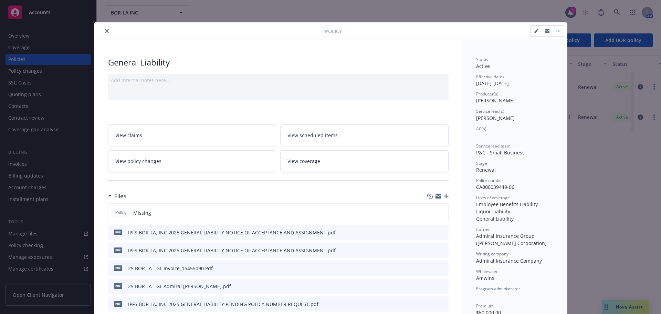
click at [444, 193] on icon "button" at bounding box center [446, 195] width 5 height 5
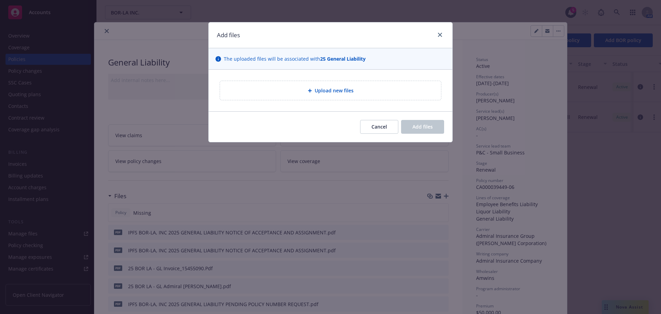
click at [313, 82] on div "Upload new files" at bounding box center [330, 90] width 221 height 19
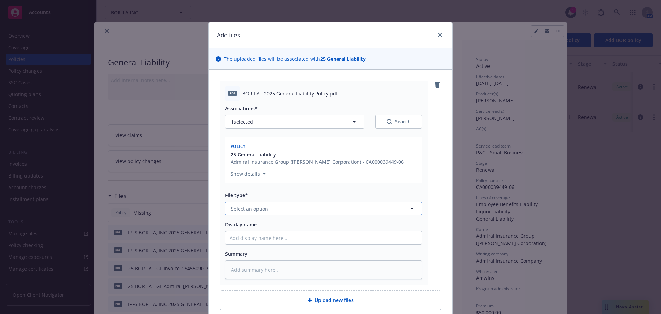
click at [258, 210] on span "Select an option" at bounding box center [249, 208] width 37 height 7
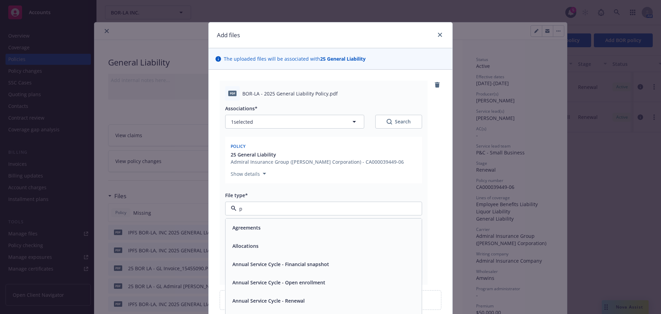
type input "po"
click at [271, 226] on div "Policy" at bounding box center [324, 227] width 188 height 10
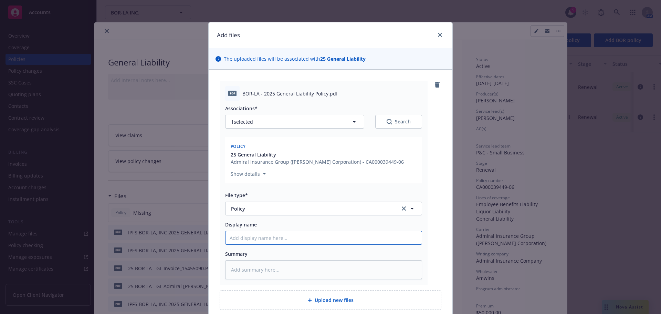
click at [272, 239] on input "Display name" at bounding box center [324, 237] width 196 height 13
type textarea "x"
type input "2"
type textarea "x"
type input "20"
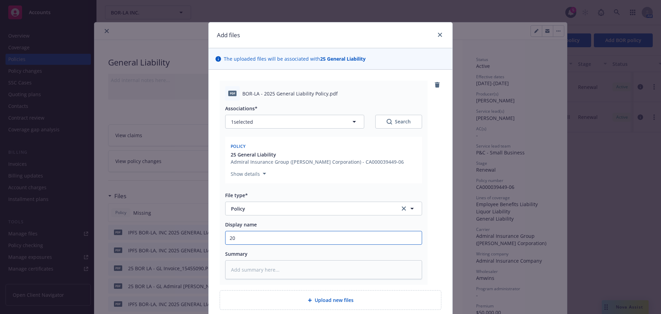
type textarea "x"
type input "202"
type textarea "x"
type input "2025"
type textarea "x"
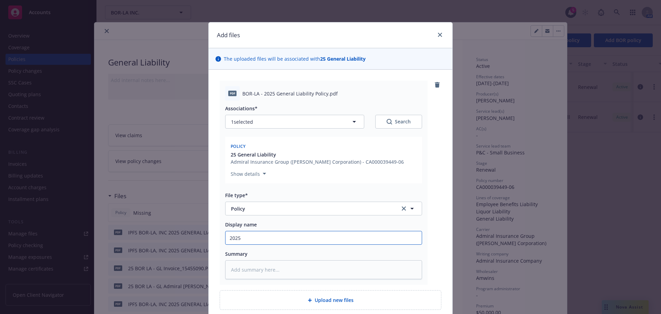
type input "2025"
type textarea "x"
type input "2025 z"
type textarea "x"
type input "2025"
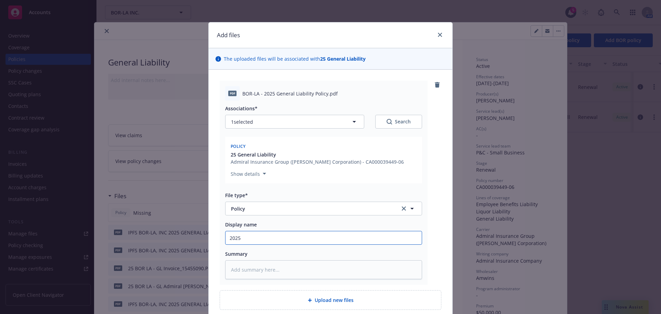
type textarea "x"
type input "2025 G"
type textarea "x"
type input "2025 Ge"
type textarea "x"
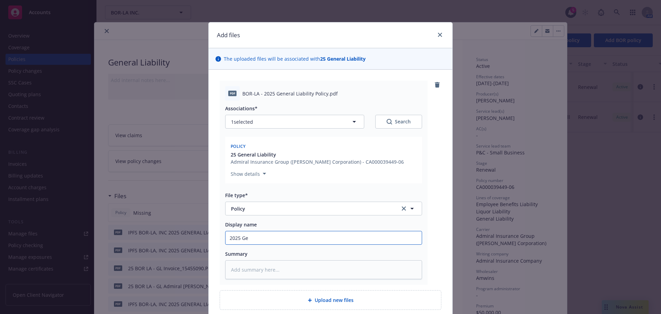
type input "2025 Gen"
type textarea "x"
type input "2025 Gene"
type textarea "x"
type input "2025 Gener"
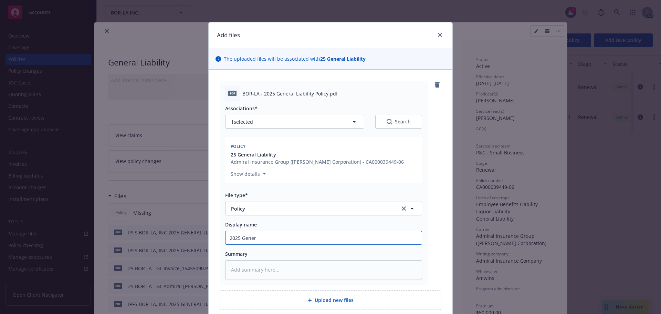
type textarea "x"
type input "2025 Genera"
type textarea "x"
type input "2025 General"
type textarea "x"
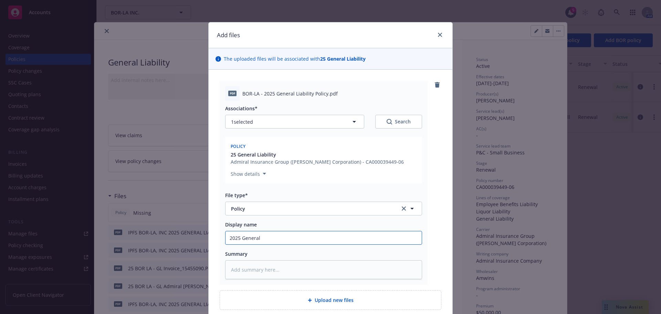
type input "2025 General"
type textarea "x"
type input "2025 General L"
type textarea "x"
type input "2025 General LI"
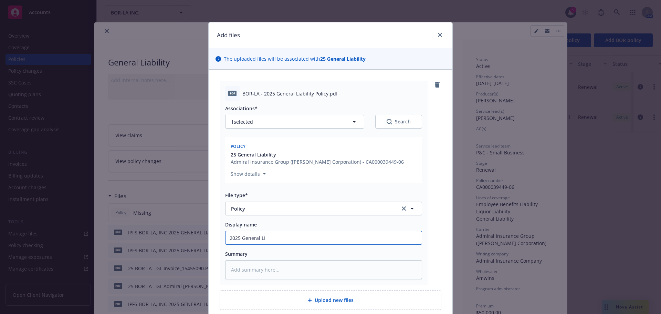
type textarea "x"
type input "2025 General LIa"
type textarea "x"
type input "2025 General LIab"
type textarea "x"
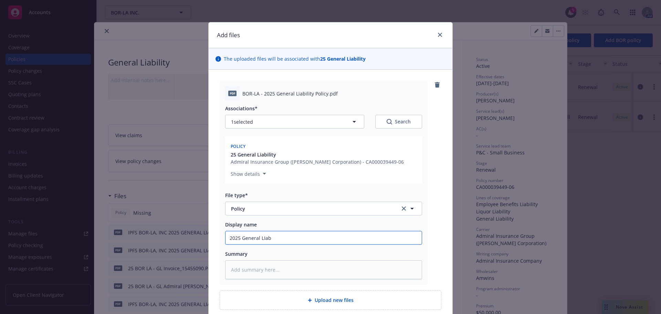
type input "2025 General LIabi"
type textarea "x"
type input "2025 General LIabil"
type textarea "x"
type input "2025 General LIabili"
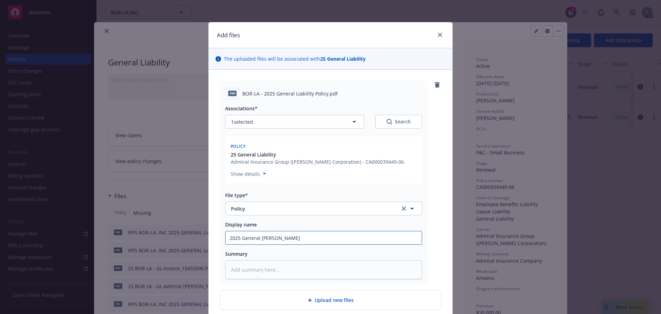
type textarea "x"
type input "2025 General LIabil"
type textarea "x"
type input "2025 General LIabi"
type textarea "x"
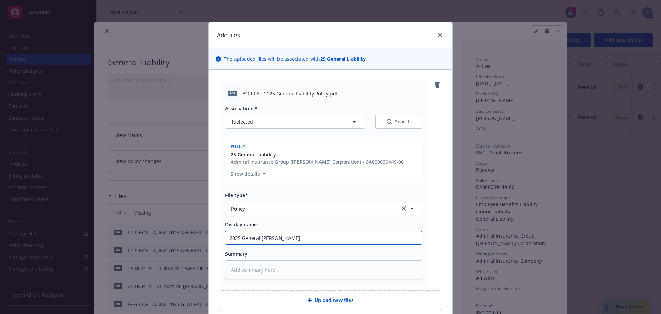
type input "2025 General LIab"
type textarea "x"
type input "2025 General LIa"
type textarea "x"
type input "2025 General LI"
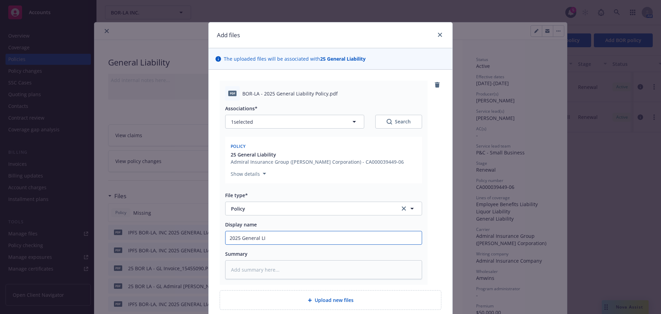
type textarea "x"
type input "2025 General L"
type textarea "x"
type input "2025 General Lia"
type textarea "x"
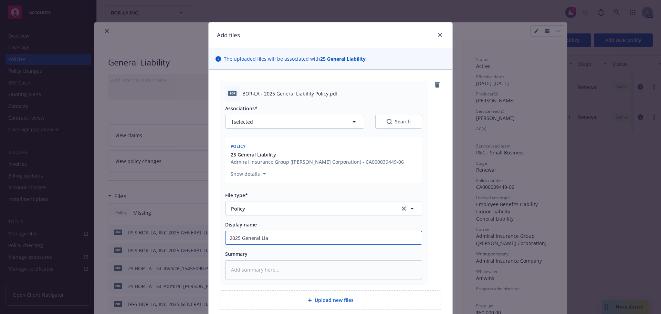
type input "2025 General Liab"
type textarea "x"
type input "2025 General Liabi"
type textarea "x"
type input "2025 General Liabil"
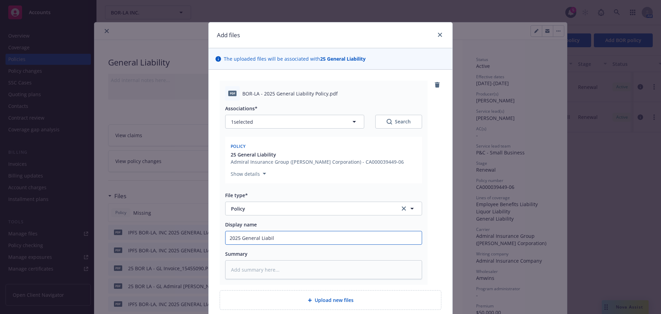
type textarea "x"
type input "2025 General Liabili"
type textarea "x"
type input "2025 General Liabilit"
type textarea "x"
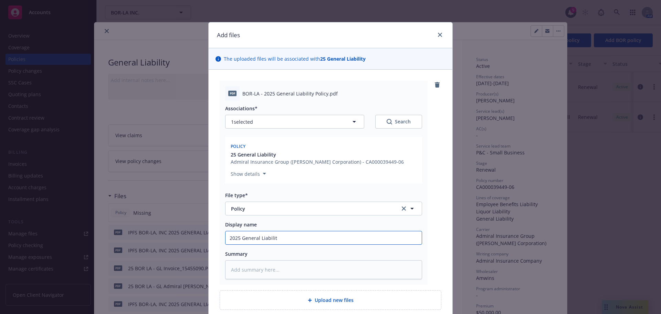
type input "2025 General Liability"
type textarea "x"
type input "2025 General Liability"
type textarea "x"
type input "2025 General Liability P"
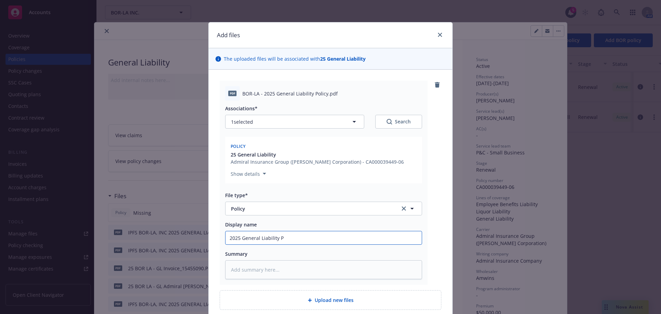
type textarea "x"
type input "2025 General Liability Po"
type textarea "x"
type input "2025 General Liability Pol"
type textarea "x"
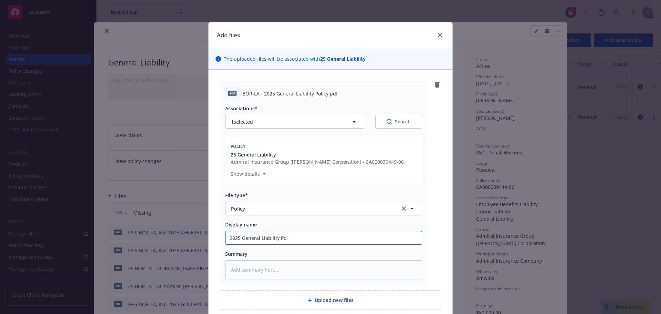
type input "2025 General Liability Poli"
type textarea "x"
type input "2025 General Liability Polic"
type textarea "x"
type input "2025 General Liability Policy"
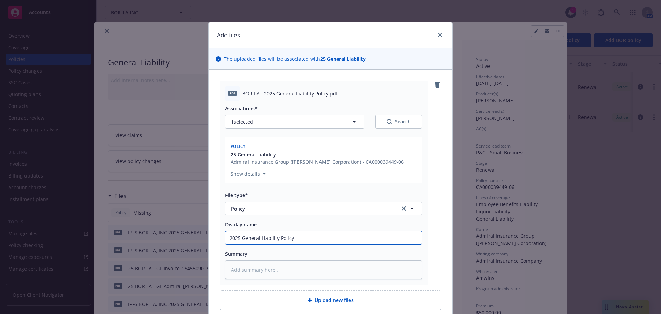
type textarea "x"
type input "2025 General Liability Policy -"
type textarea "x"
type input "2025 General Liability Policy -"
type textarea "x"
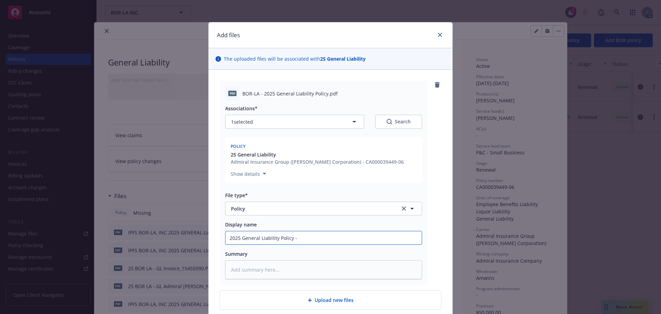
type input "2025 General Liability Policy - A"
type textarea "x"
type input "2025 General Liability Policy - AA"
type textarea "x"
type input "2025 General Liability Policy - A"
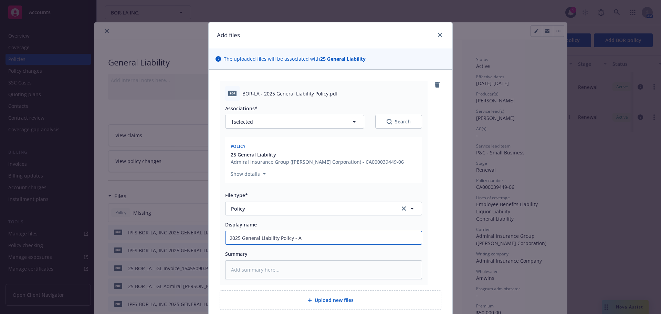
type textarea "x"
type input "2025 General Liability Policy - Am"
type textarea "x"
type input "2025 General Liability Policy - Amw"
type textarea "x"
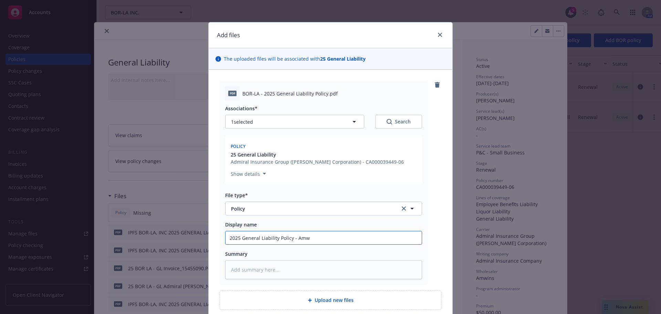
type input "2025 General Liability Policy - Amwi"
type textarea "x"
type input "2025 General Liability Policy - Amwin"
type textarea "x"
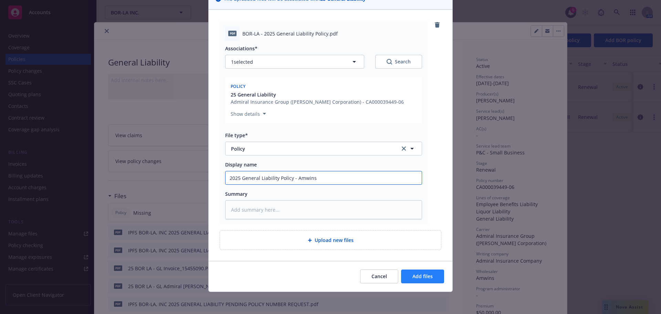
type input "2025 General Liability Policy - Amwins"
click at [419, 280] on button "Add files" at bounding box center [422, 276] width 43 height 14
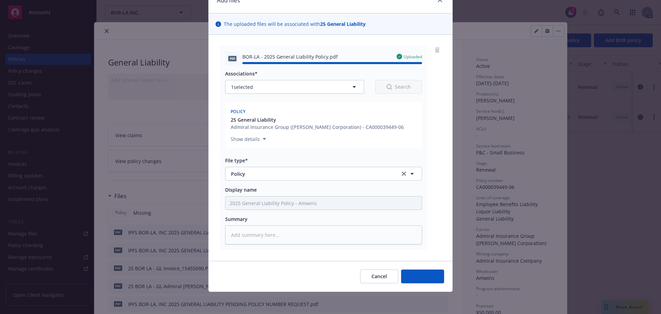
type textarea "x"
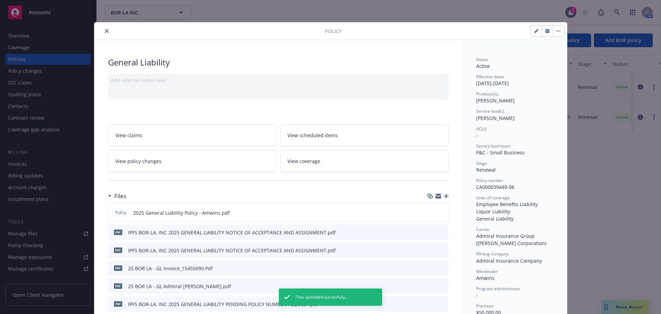
click at [106, 31] on button "close" at bounding box center [107, 31] width 8 height 8
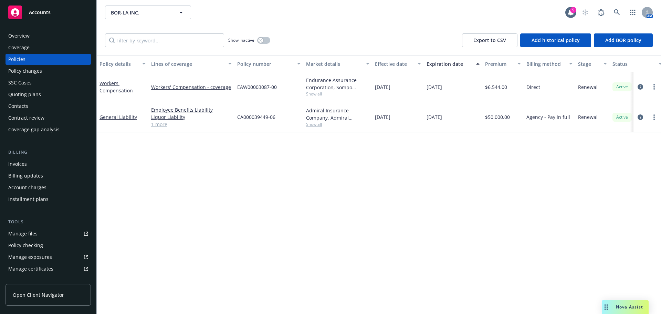
click at [31, 103] on div "Contacts" at bounding box center [48, 106] width 80 height 11
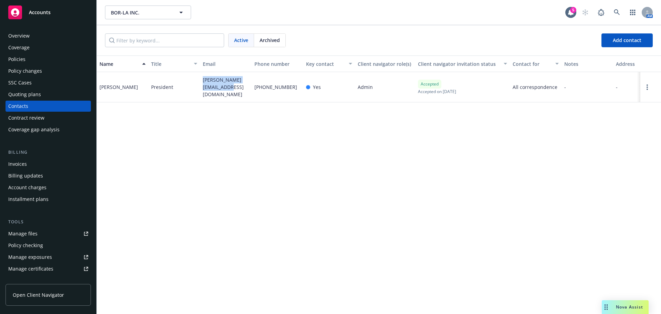
drag, startPoint x: 221, startPoint y: 89, endPoint x: 197, endPoint y: 82, distance: 25.2
click at [197, 82] on div "Steve Bisla President steve@standardfresno.com 559-790-2567 Yes Admin Accepted …" at bounding box center [379, 87] width 564 height 30
copy div "steve@standardfresno.com"
click at [43, 63] on div "Policies" at bounding box center [48, 59] width 80 height 11
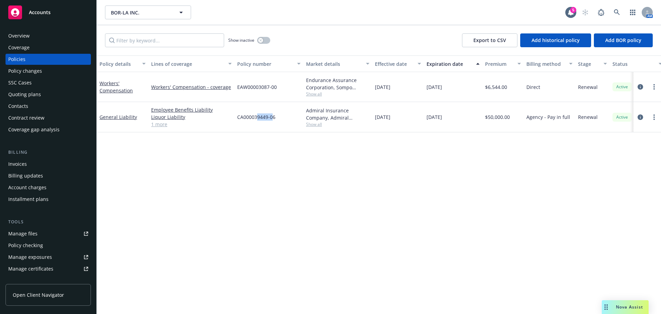
drag, startPoint x: 273, startPoint y: 116, endPoint x: 257, endPoint y: 117, distance: 15.9
click at [258, 117] on span "CA000039449-06" at bounding box center [256, 116] width 38 height 7
drag, startPoint x: 279, startPoint y: 113, endPoint x: 237, endPoint y: 120, distance: 42.9
click at [237, 120] on div "CA000039449-06" at bounding box center [268, 117] width 69 height 30
copy span "CA000039449-06"
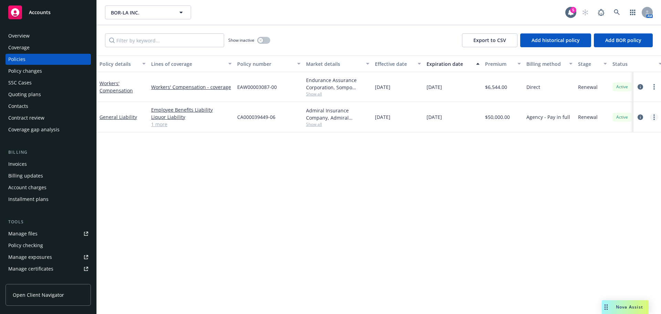
click at [655, 116] on link "more" at bounding box center [654, 117] width 8 height 8
click at [604, 211] on link "Copy logging email" at bounding box center [617, 214] width 81 height 14
click at [31, 294] on span "Open Client Navigator" at bounding box center [38, 294] width 51 height 7
click at [617, 12] on icon at bounding box center [617, 12] width 6 height 6
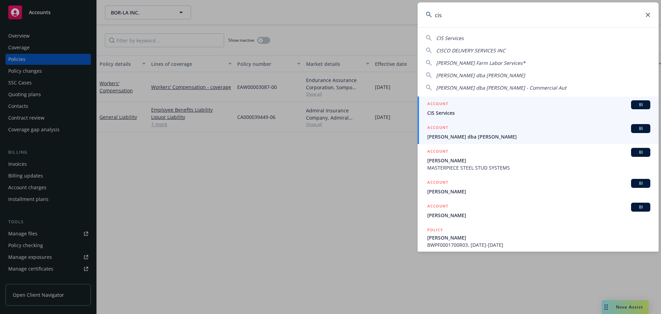
type input "cis"
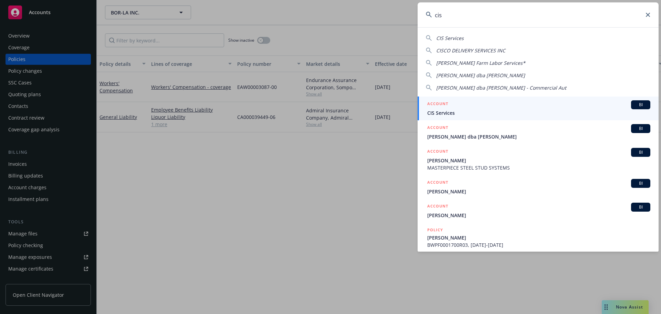
click at [469, 132] on div "ACCOUNT BI" at bounding box center [538, 128] width 223 height 9
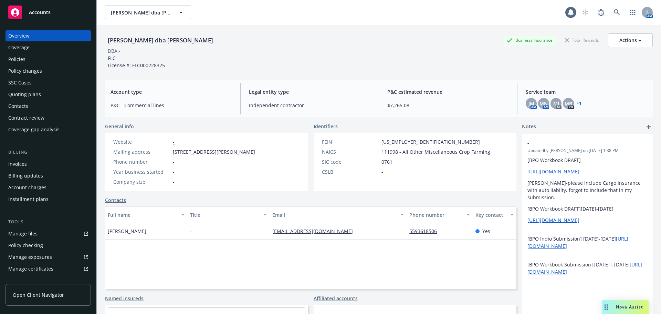
click at [41, 57] on div "Policies" at bounding box center [48, 59] width 80 height 11
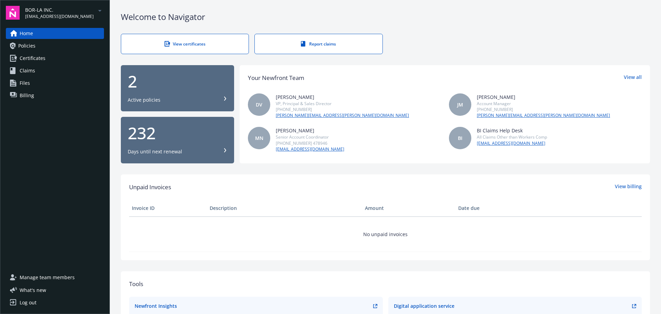
click at [24, 94] on span "Billing" at bounding box center [27, 95] width 14 height 11
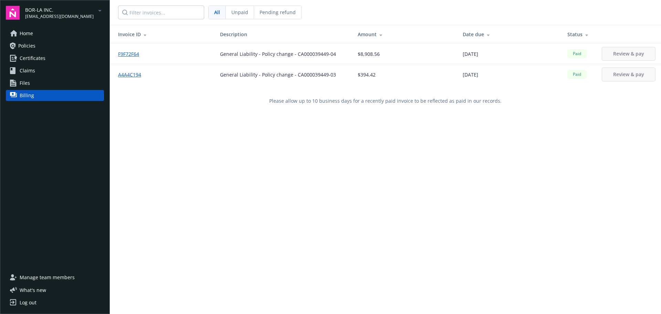
click at [35, 34] on link "Home" at bounding box center [55, 33] width 98 height 11
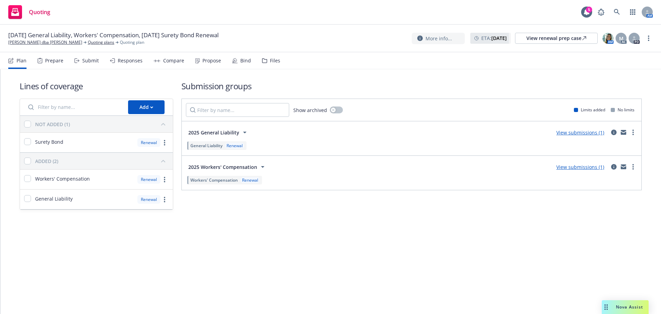
click at [134, 63] on div "Responses" at bounding box center [130, 61] width 25 height 6
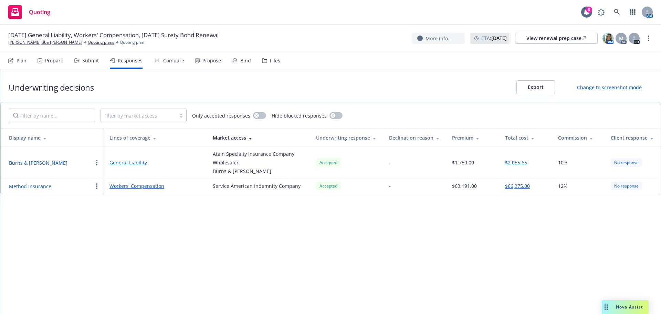
click at [206, 62] on div "Propose" at bounding box center [211, 61] width 19 height 6
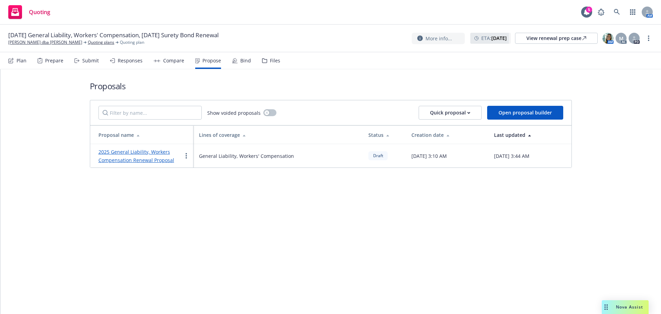
click at [165, 62] on div "Compare" at bounding box center [173, 61] width 21 height 6
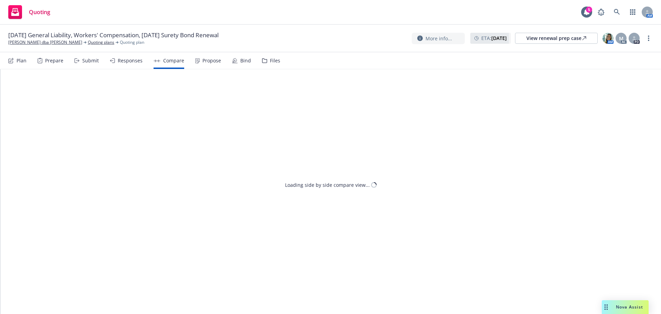
click at [131, 65] on div "Responses" at bounding box center [126, 60] width 33 height 17
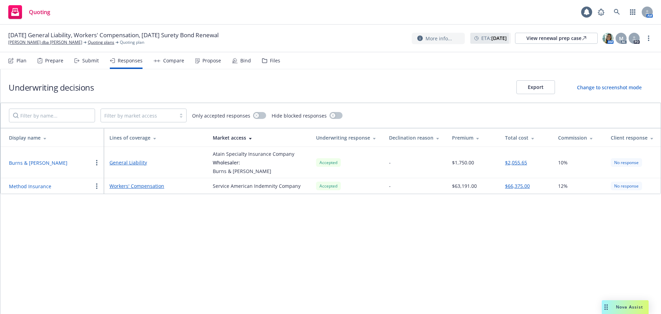
drag, startPoint x: 253, startPoint y: 57, endPoint x: 245, endPoint y: 59, distance: 7.9
click at [246, 59] on div "Plan Prepare Submit Responses Compare Propose Bind Files" at bounding box center [144, 60] width 272 height 17
click at [215, 61] on div "Propose" at bounding box center [211, 61] width 19 height 6
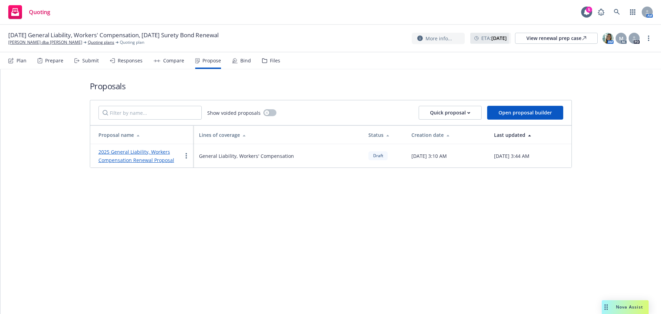
click at [135, 162] on link "2025 General Liability, Workers Compensation Renewal Proposal" at bounding box center [136, 155] width 76 height 15
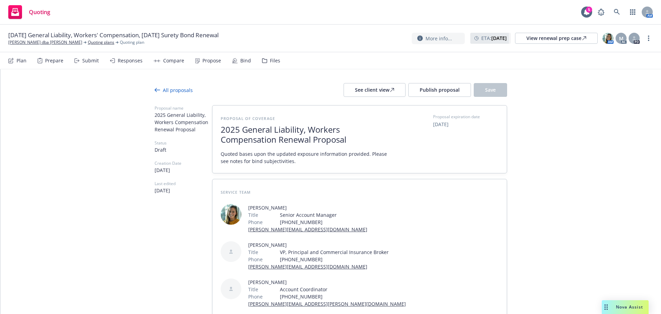
click at [180, 93] on div "All proposals" at bounding box center [174, 89] width 38 height 7
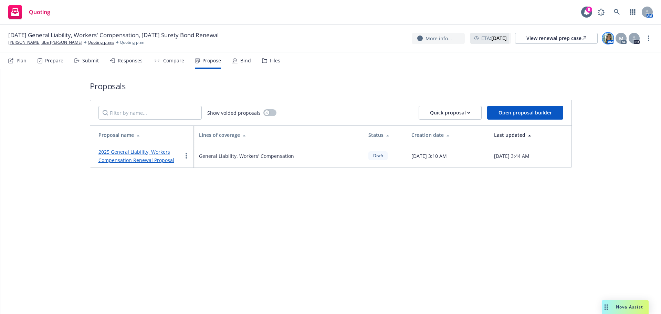
click at [606, 39] on img at bounding box center [607, 38] width 11 height 11
click at [402, 69] on nav "Plan Prepare Submit Responses Compare Propose Bind Files" at bounding box center [330, 60] width 661 height 17
click at [132, 161] on link "2025 General Liability, Workers Compensation Renewal Proposal" at bounding box center [136, 155] width 76 height 15
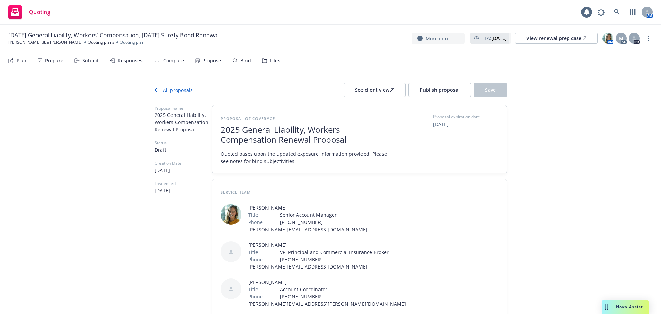
type textarea "x"
click at [610, 40] on img at bounding box center [607, 38] width 11 height 11
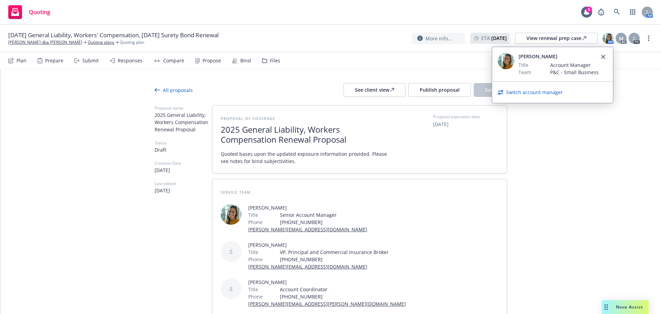
click at [542, 93] on link "Switch account manager" at bounding box center [534, 91] width 57 height 7
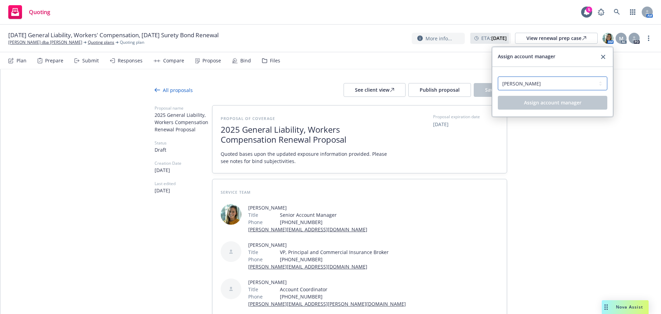
click at [544, 82] on select "Select an account manager... [PERSON_NAME] [PERSON_NAME]" at bounding box center [552, 83] width 109 height 14
select select "3d2ade28-8987-43f8-901c-1623595f1ce5"
click at [498, 76] on select "Select an account manager... [PERSON_NAME] [PERSON_NAME]" at bounding box center [552, 83] width 109 height 14
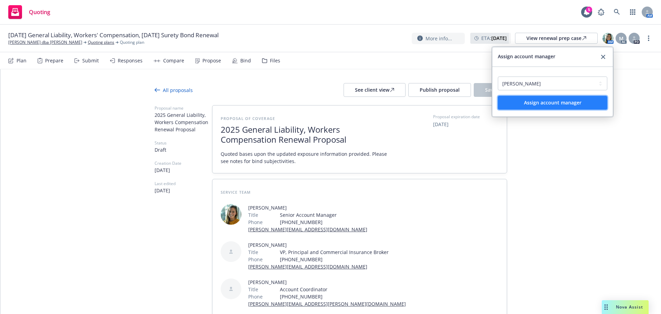
click at [544, 103] on span "Assign account manager" at bounding box center [552, 102] width 57 height 7
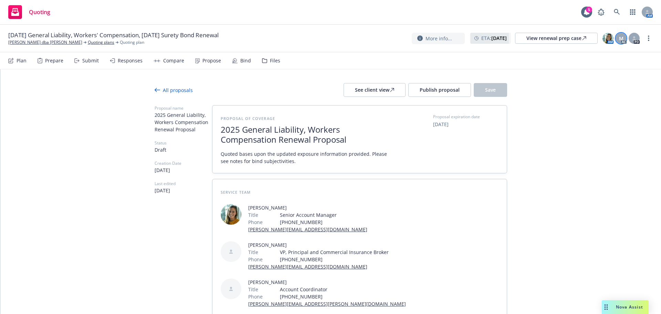
type textarea "x"
click at [617, 37] on div "M" at bounding box center [621, 38] width 11 height 11
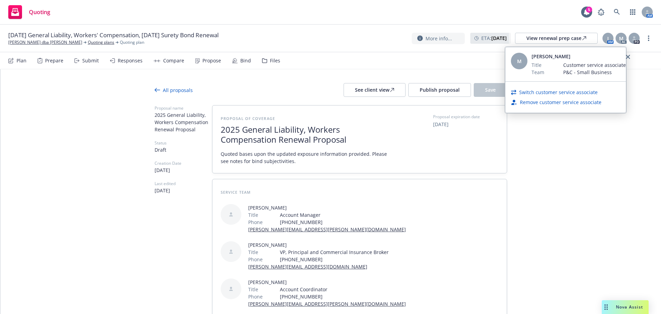
click at [556, 92] on link "Switch customer service associate" at bounding box center [558, 91] width 78 height 7
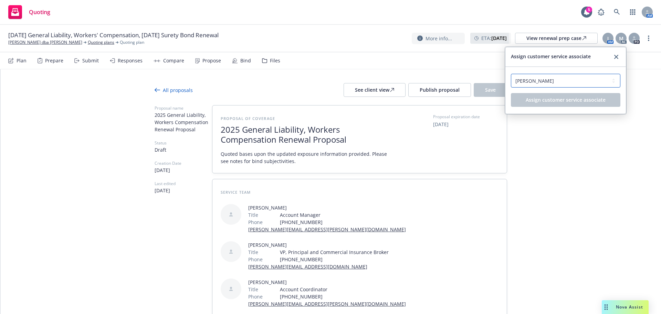
click at [547, 78] on select "Select a customer service associate... [PERSON_NAME] [PERSON_NAME]" at bounding box center [565, 81] width 109 height 14
select select "1a3b7964-3a2c-486b-aed1-7166051b7de7"
click at [511, 74] on select "Select a customer service associate... [PERSON_NAME] [PERSON_NAME]" at bounding box center [565, 81] width 109 height 14
click at [551, 99] on span "Assign customer service associate" at bounding box center [566, 99] width 80 height 7
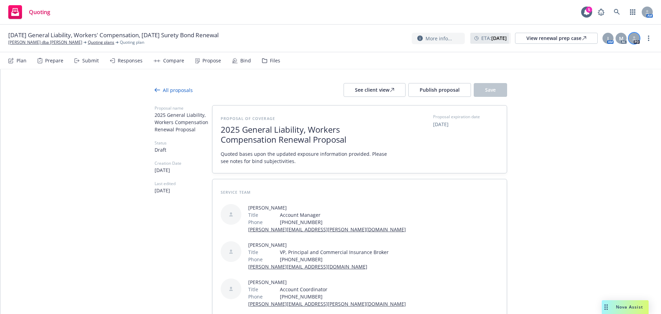
click at [635, 38] on icon at bounding box center [634, 38] width 4 height 4
type textarea "x"
click at [56, 40] on link "[PERSON_NAME] dba [PERSON_NAME]" at bounding box center [45, 42] width 74 height 6
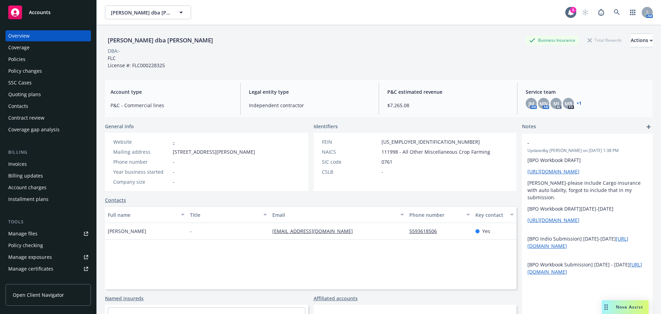
click at [577, 103] on link "+ 1" at bounding box center [579, 103] width 5 height 4
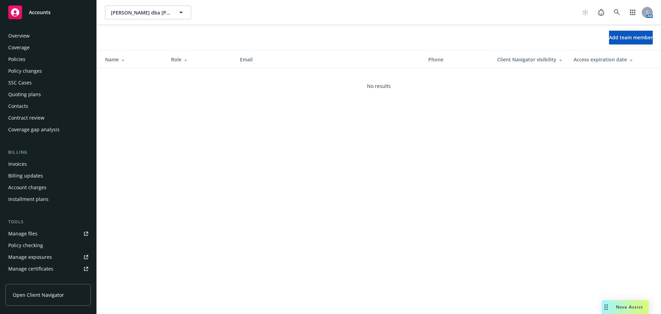
scroll to position [147, 0]
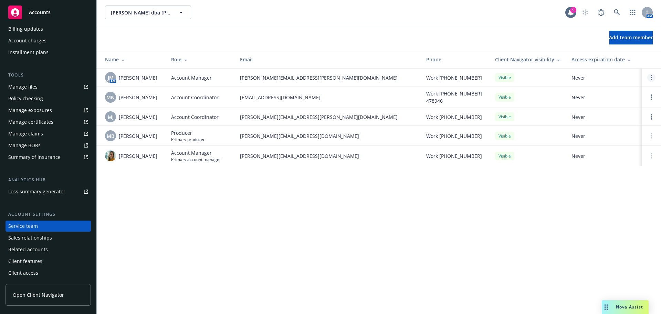
click at [653, 78] on link "Open options" at bounding box center [651, 77] width 8 height 8
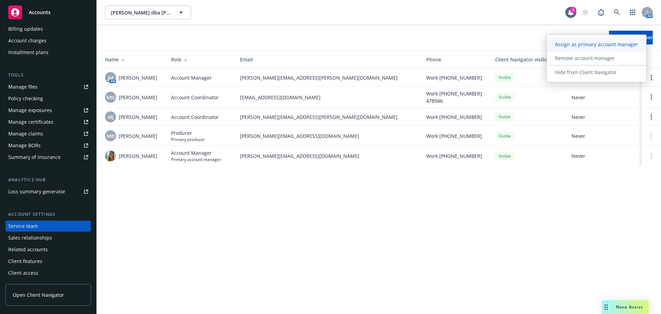
click at [590, 48] on link "Assign as primary account manager" at bounding box center [596, 45] width 99 height 14
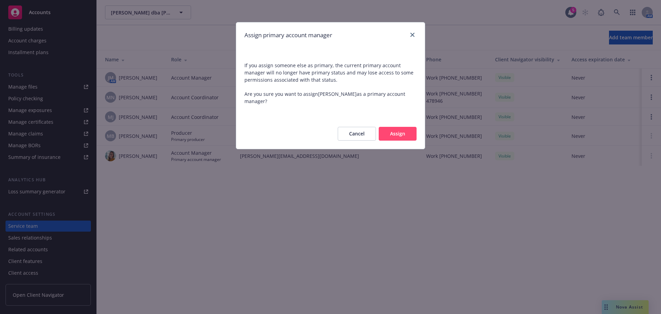
click at [401, 132] on button "Assign" at bounding box center [398, 134] width 38 height 14
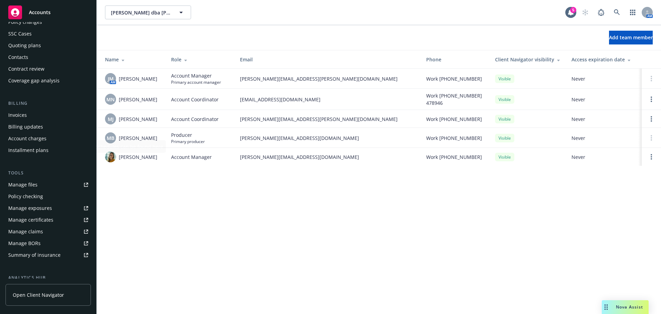
scroll to position [0, 0]
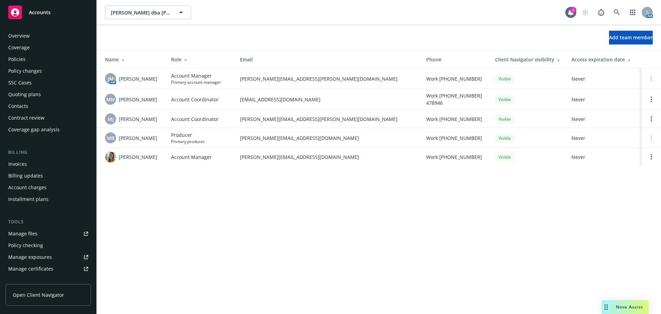
click at [44, 91] on div "Quoting plans" at bounding box center [48, 94] width 80 height 11
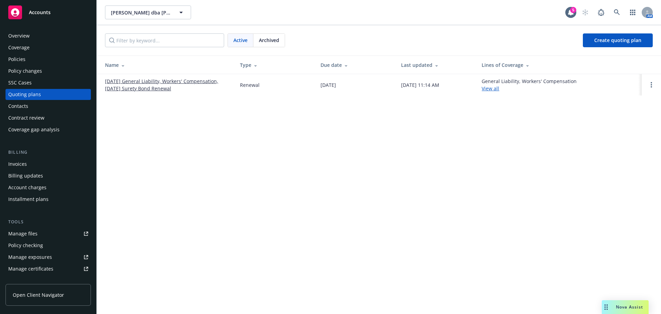
click at [136, 91] on link "[DATE] General Liability, Workers' Compensation, [DATE] Surety Bond Renewal" at bounding box center [167, 84] width 124 height 14
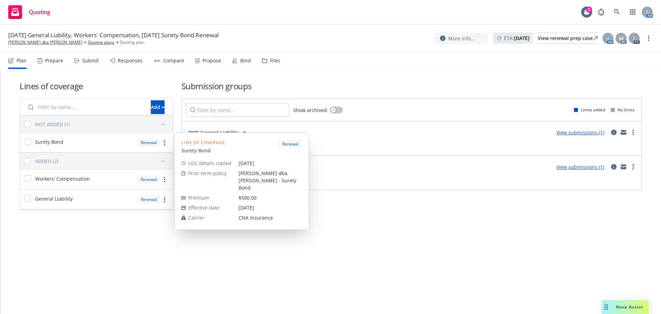
click at [153, 229] on div "Lines of coverage Add NOT ADDED (1) Surety Bond Renewal Line of coverage Surety…" at bounding box center [330, 154] width 661 height 171
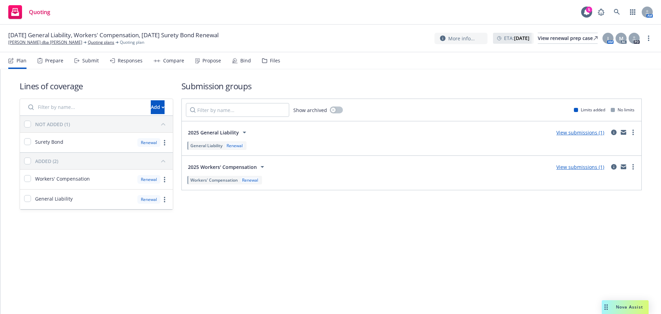
click at [203, 64] on div "Propose" at bounding box center [208, 60] width 26 height 17
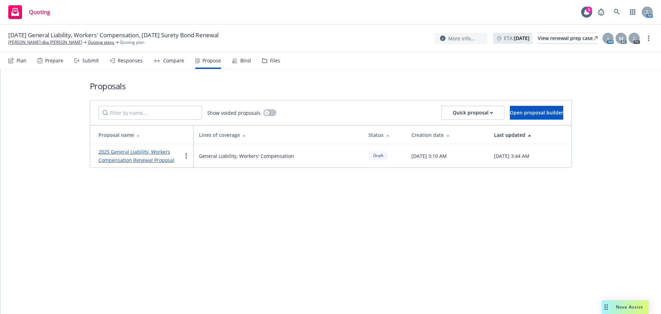
click at [126, 159] on link "2025 General Liability, Workers Compensation Renewal Proposal" at bounding box center [136, 155] width 76 height 15
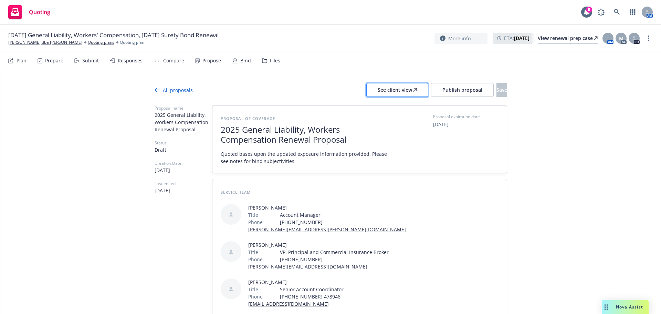
click at [378, 91] on div "See client view" at bounding box center [397, 89] width 39 height 13
type textarea "x"
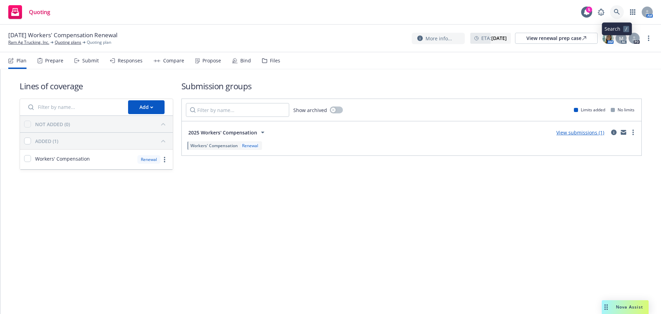
click at [616, 11] on icon at bounding box center [617, 12] width 6 height 6
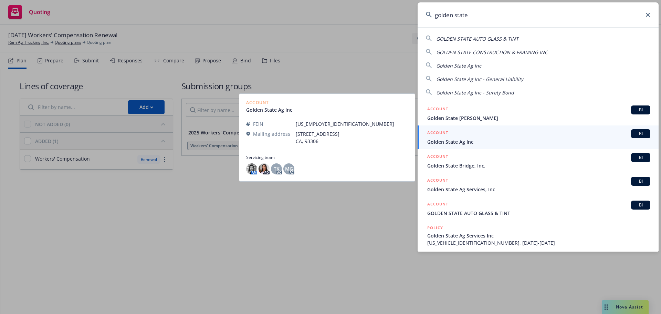
type input "golden state"
click at [474, 140] on span "Golden State Ag Inc" at bounding box center [538, 141] width 223 height 7
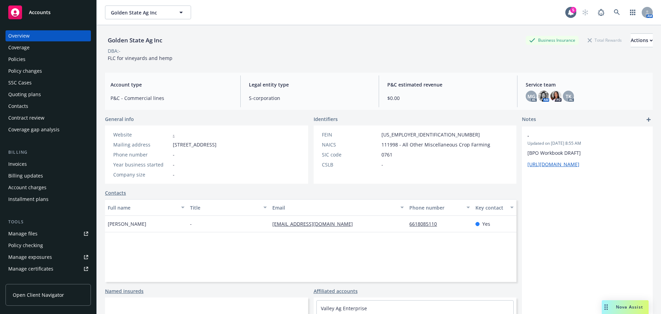
click at [33, 59] on div "Policies" at bounding box center [48, 59] width 80 height 11
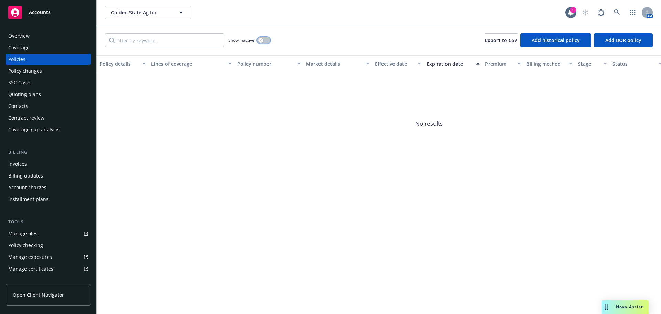
click at [260, 42] on div "button" at bounding box center [260, 40] width 5 height 5
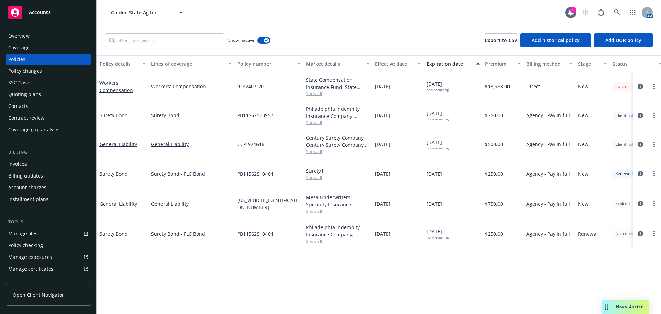
click at [42, 35] on div "Overview" at bounding box center [48, 35] width 80 height 11
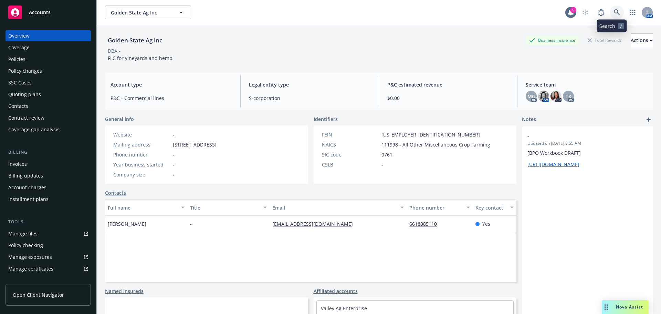
click at [614, 15] on icon at bounding box center [617, 12] width 6 height 6
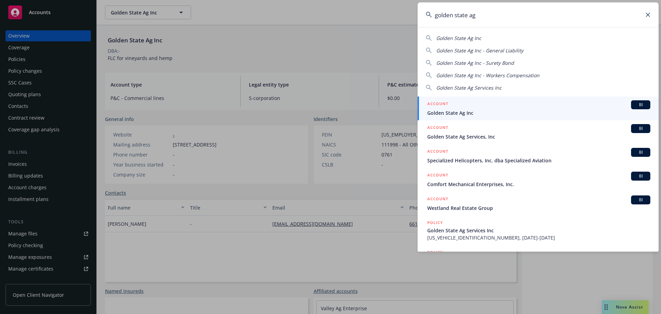
type input "golden state ag"
